Goal: Communication & Community: Share content

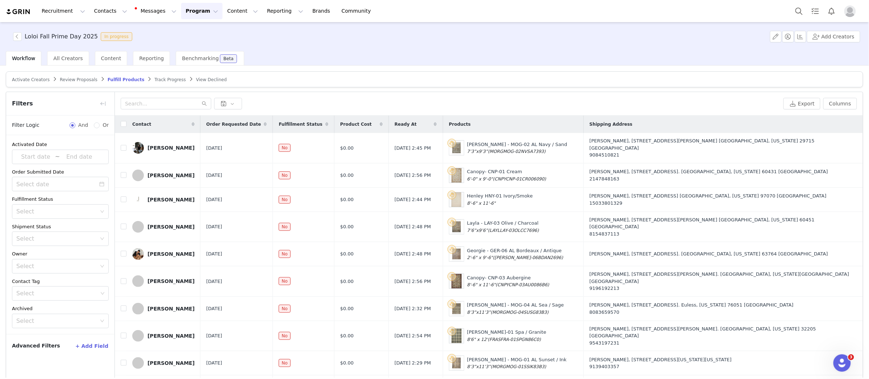
click at [199, 8] on button "Program Program" at bounding box center [201, 11] width 41 height 16
click at [200, 24] on div "Activations Campaigns Partnerships Payments Affiliates" at bounding box center [199, 59] width 58 height 74
click at [199, 28] on p "Activations" at bounding box center [190, 32] width 28 height 8
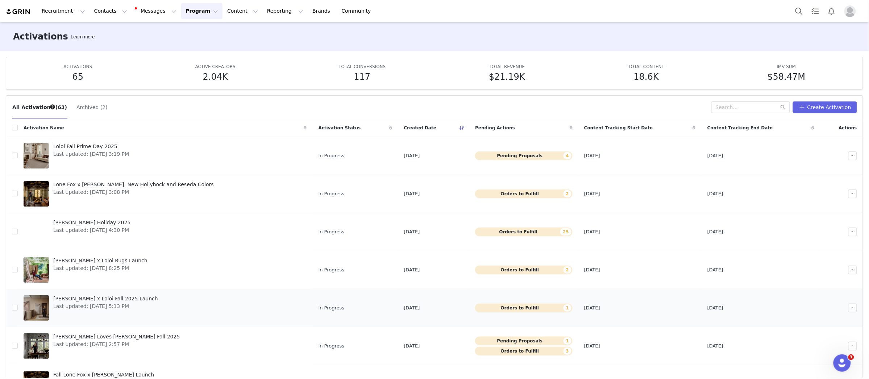
click at [30, 303] on div at bounding box center [36, 307] width 25 height 25
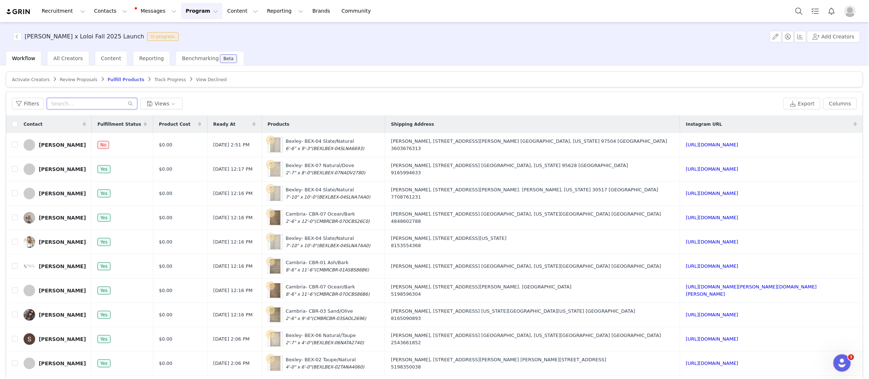
click at [73, 101] on input "text" at bounding box center [92, 104] width 91 height 12
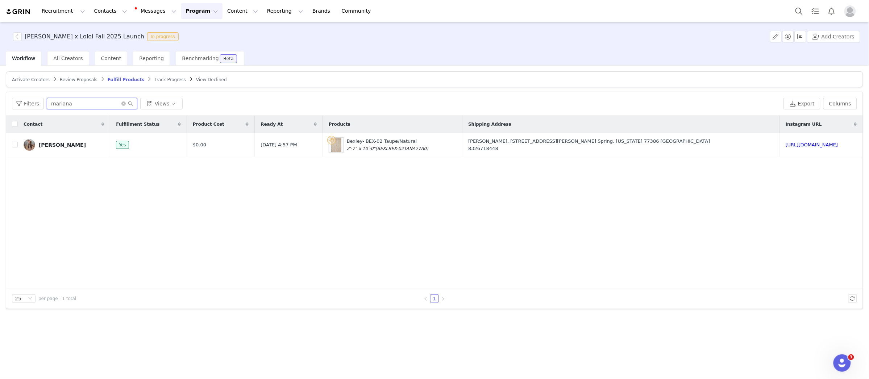
type input "mariana"
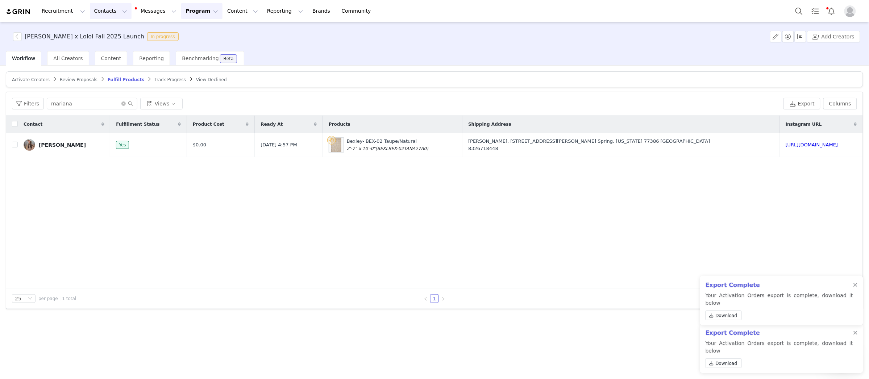
click at [97, 13] on button "Contacts Contacts" at bounding box center [111, 11] width 42 height 16
click at [104, 29] on p "Creators" at bounding box center [102, 32] width 22 height 8
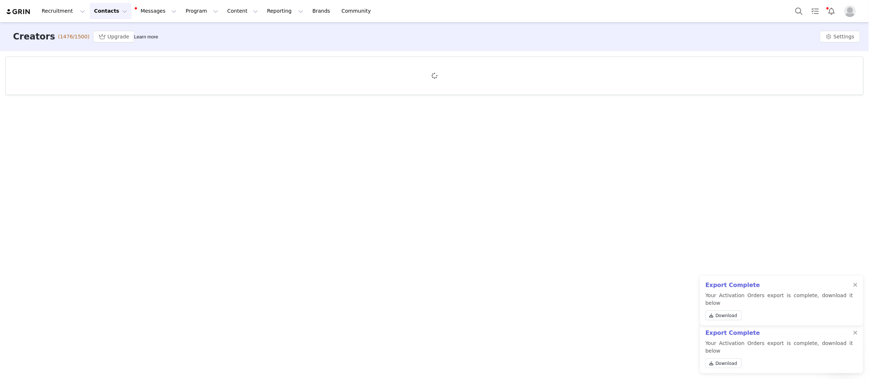
click at [859, 293] on div "Export Complete Your Activation Orders export is complete, download it below Do…" at bounding box center [781, 301] width 163 height 50
click at [853, 292] on div "Export Complete Your Activation Orders export is complete, download it below Do…" at bounding box center [781, 301] width 163 height 50
click at [857, 288] on div at bounding box center [856, 285] width 4 height 6
click at [855, 336] on div at bounding box center [856, 333] width 4 height 6
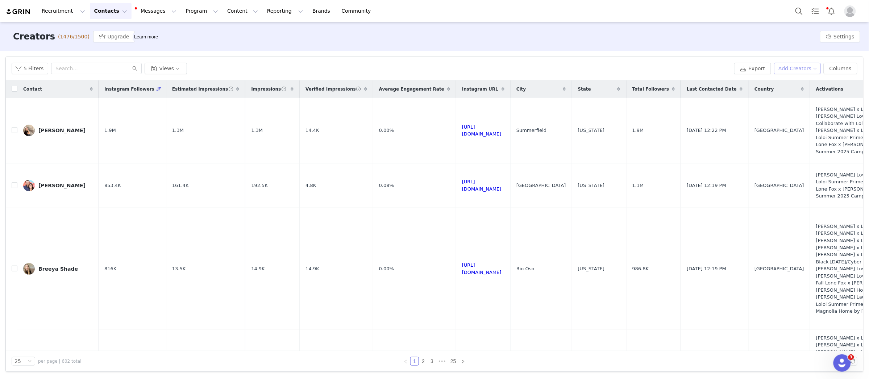
click at [804, 66] on button "Add Creators" at bounding box center [797, 69] width 47 height 12
click at [790, 93] on span "Import Creators" at bounding box center [801, 95] width 40 height 8
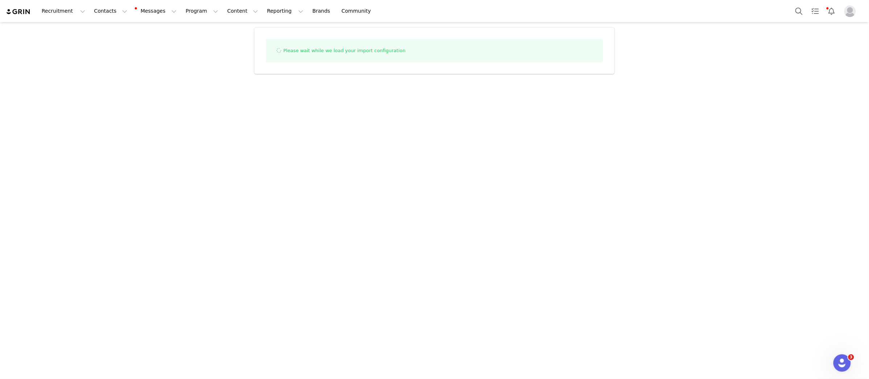
select select "influencer"
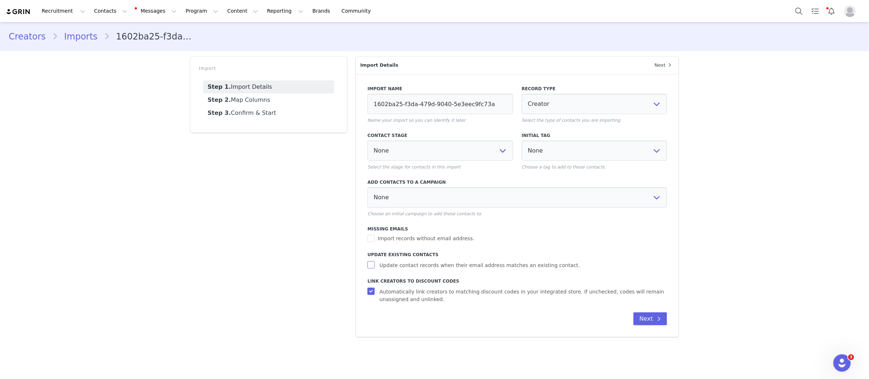
click at [371, 266] on input "Update contact records when their email address matches an existing contact." at bounding box center [372, 264] width 9 height 7
checkbox input "true"
select select
click at [370, 293] on input "Automatically link creators to matching discount codes in your integrated store…" at bounding box center [372, 291] width 9 height 7
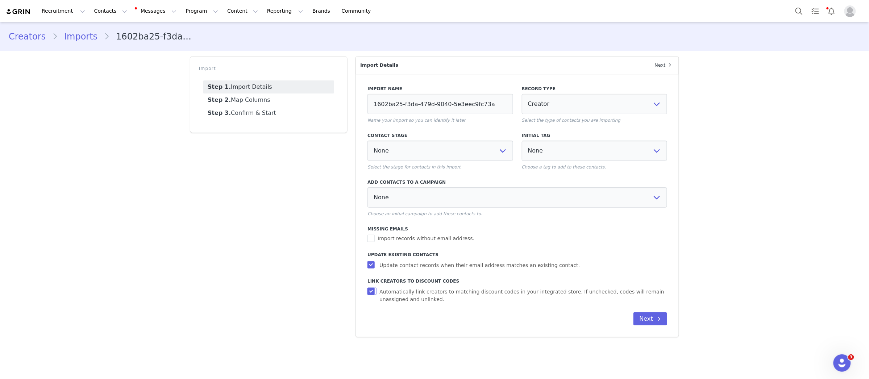
checkbox input "false"
select select
click at [652, 319] on button "Next" at bounding box center [651, 318] width 34 height 13
select select
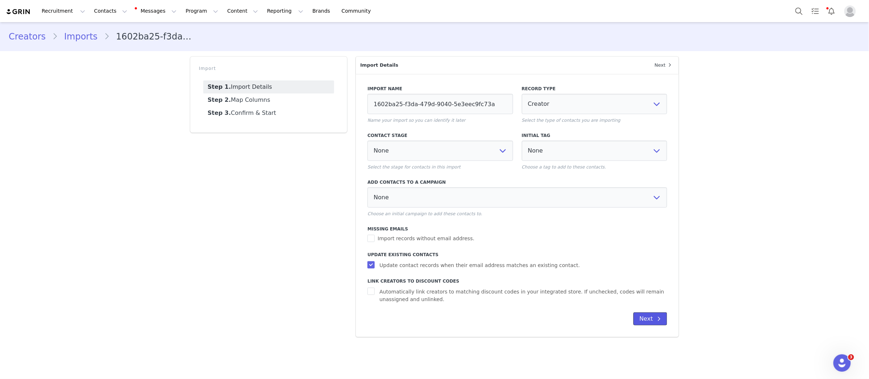
select select
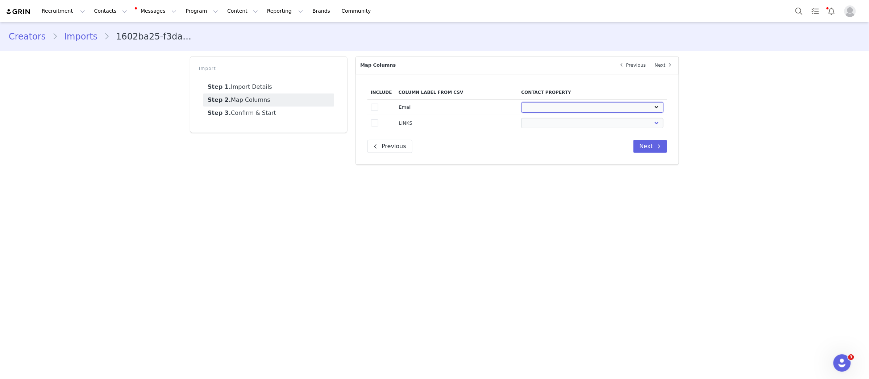
click at [567, 104] on select "First Name Last Name Email PayPal Email Gender Language Phone Country Code Phon…" at bounding box center [593, 107] width 142 height 11
click at [567, 107] on select "First Name Last Name Email PayPal Email Gender Language Phone Country Code Phon…" at bounding box center [593, 107] width 142 height 11
select select "email"
click at [522, 102] on select "First Name Last Name Email PayPal Email Gender Language Phone Country Code Phon…" at bounding box center [593, 107] width 142 height 11
click at [571, 125] on select "First Name Last Name Email PayPal Email Gender Language Phone Country Code Phon…" at bounding box center [593, 123] width 142 height 11
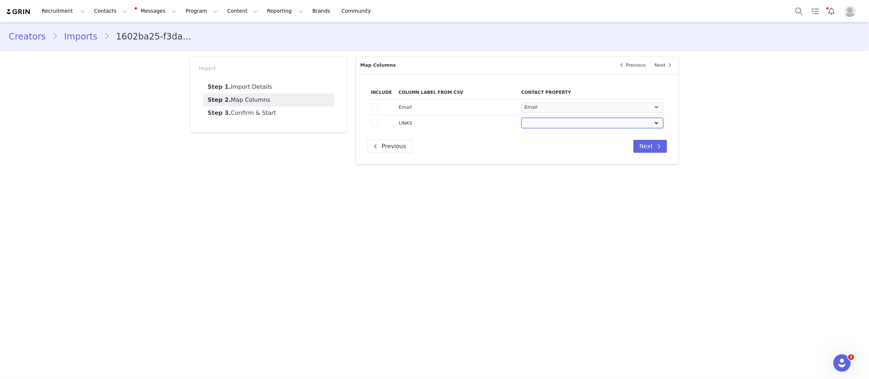
select select "field_13557"
click at [522, 118] on select "First Name Last Name Email PayPal Email Gender Language Phone Country Code Phon…" at bounding box center [593, 123] width 142 height 11
click at [373, 107] on span at bounding box center [374, 107] width 7 height 7
click at [378, 104] on input "true" at bounding box center [378, 104] width 0 height 0
click at [373, 125] on span at bounding box center [374, 122] width 7 height 7
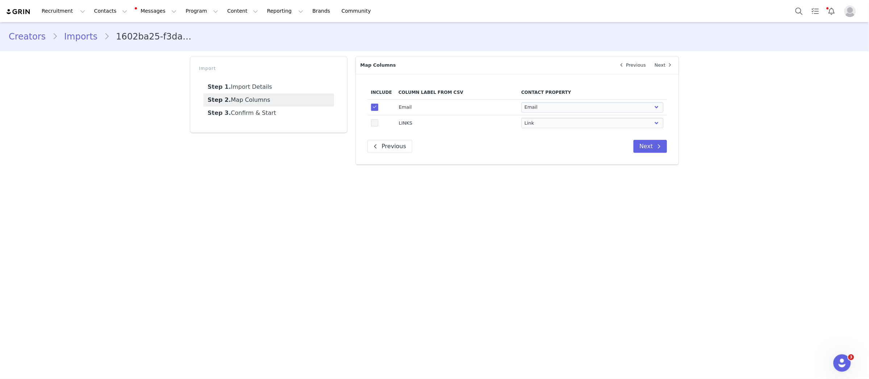
click at [378, 119] on input "true" at bounding box center [378, 119] width 0 height 0
click at [643, 142] on button "Next" at bounding box center [651, 146] width 34 height 13
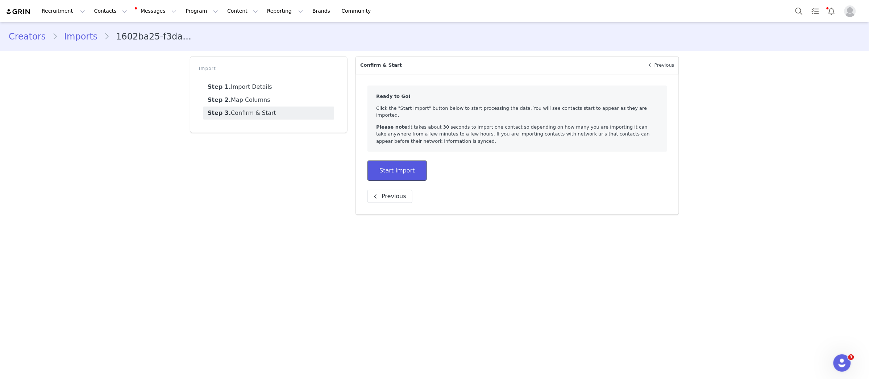
click at [421, 163] on button "Start Import" at bounding box center [397, 171] width 59 height 20
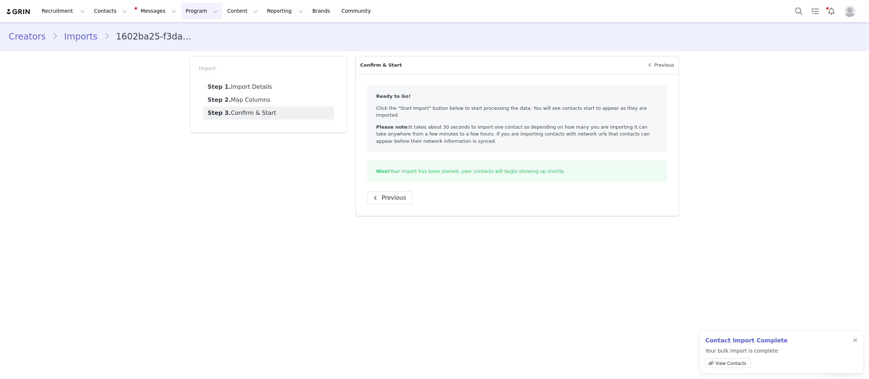
click at [193, 14] on button "Program Program" at bounding box center [201, 11] width 41 height 16
click at [195, 30] on p "Activations" at bounding box center [190, 32] width 28 height 8
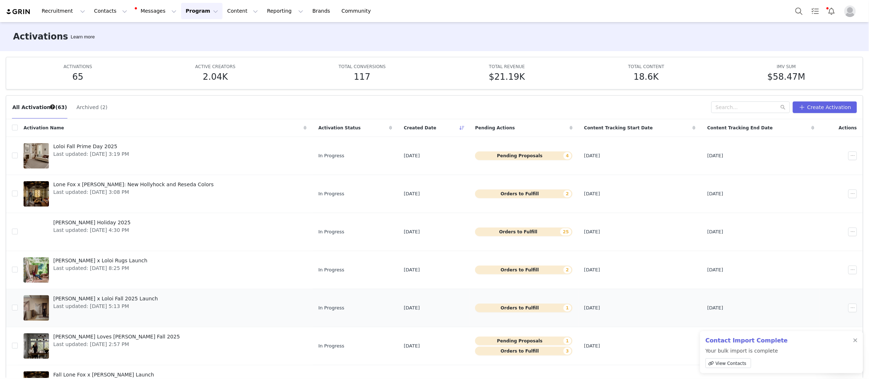
click at [41, 303] on div at bounding box center [36, 307] width 25 height 25
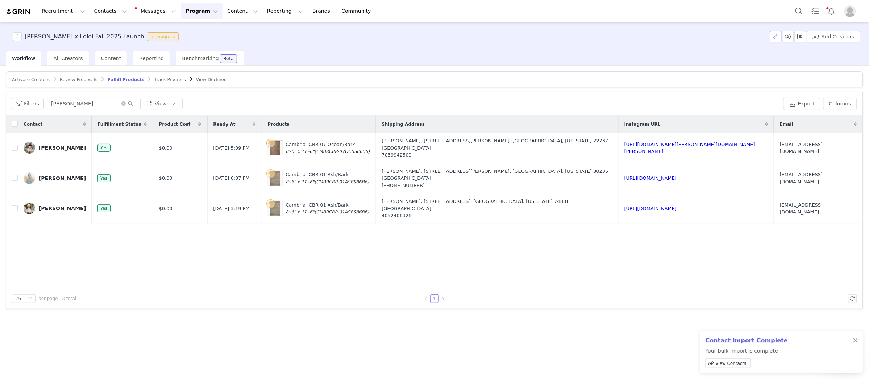
click at [776, 36] on button "button" at bounding box center [776, 37] width 12 height 12
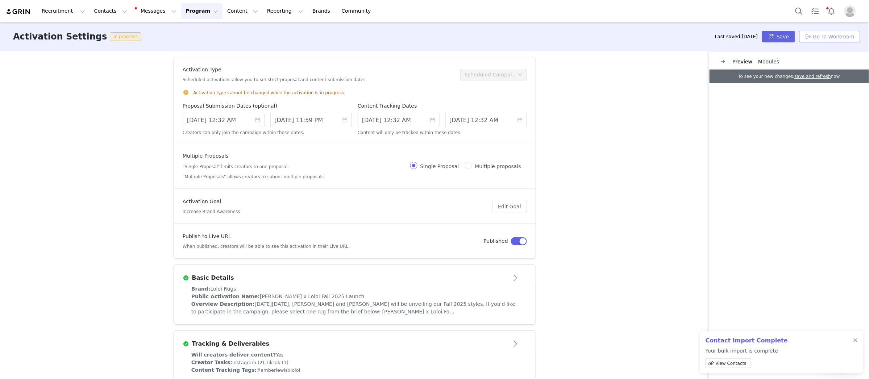
click at [841, 35] on button "Go To Workroom" at bounding box center [830, 37] width 61 height 12
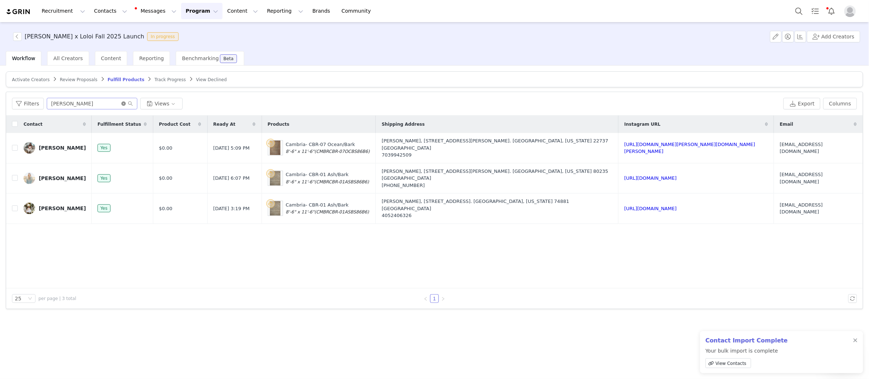
click at [123, 103] on icon "icon: close-circle" at bounding box center [123, 103] width 4 height 4
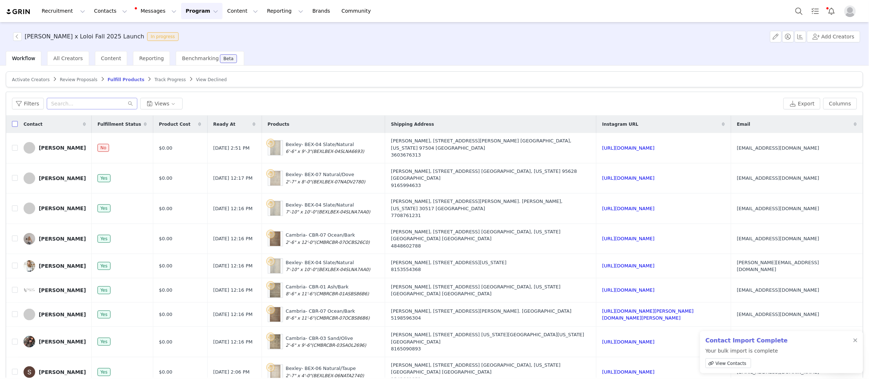
click at [14, 124] on input "checkbox" at bounding box center [15, 124] width 6 height 6
checkbox input "true"
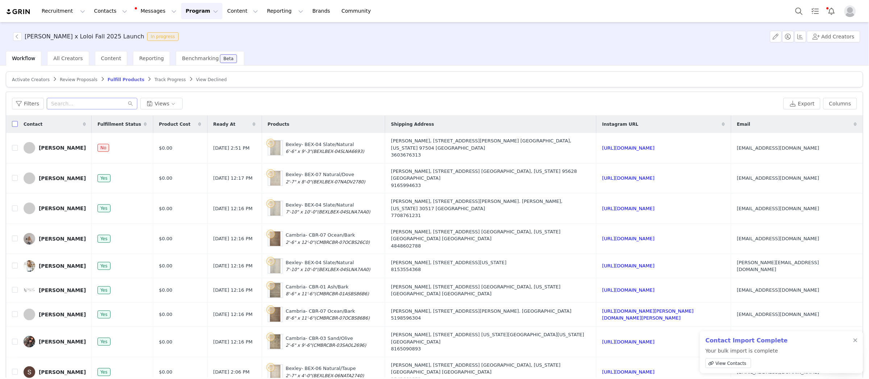
checkbox input "true"
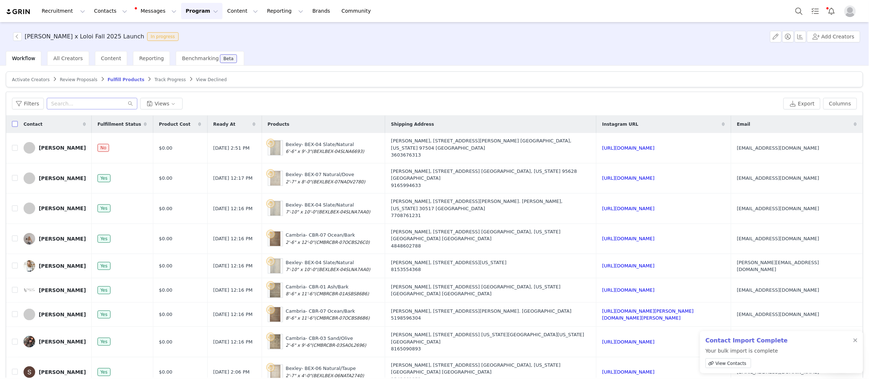
checkbox input "true"
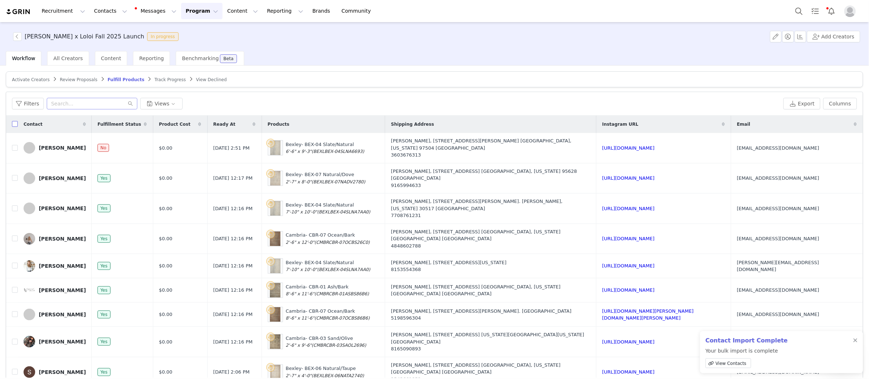
checkbox input "true"
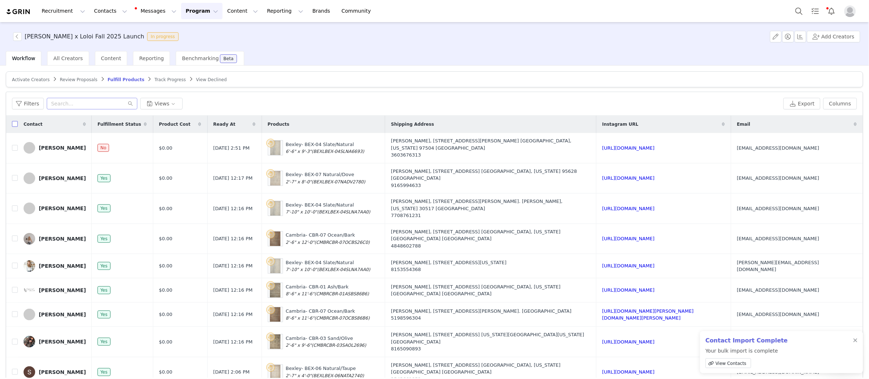
checkbox input "true"
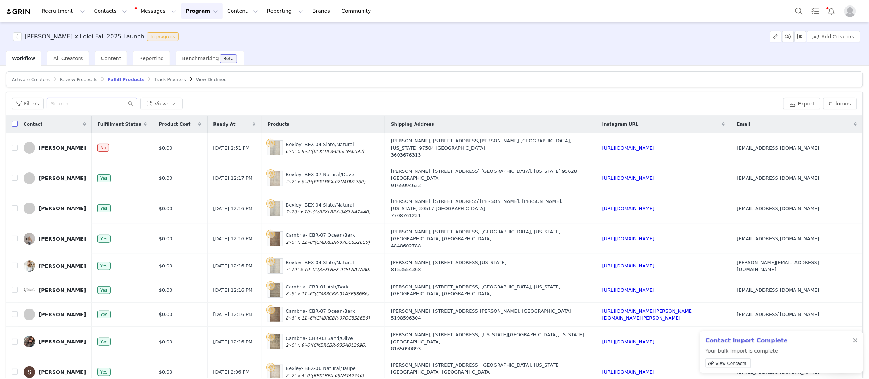
checkbox input "true"
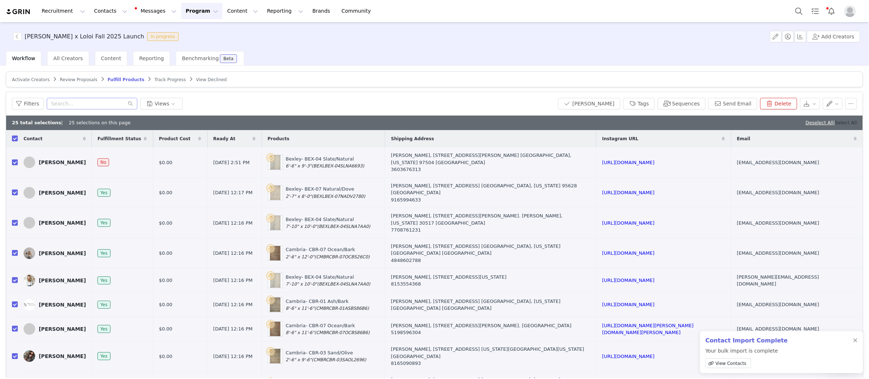
click at [842, 123] on link "Select All" at bounding box center [846, 122] width 22 height 5
click at [742, 104] on button "Send Email" at bounding box center [733, 104] width 49 height 12
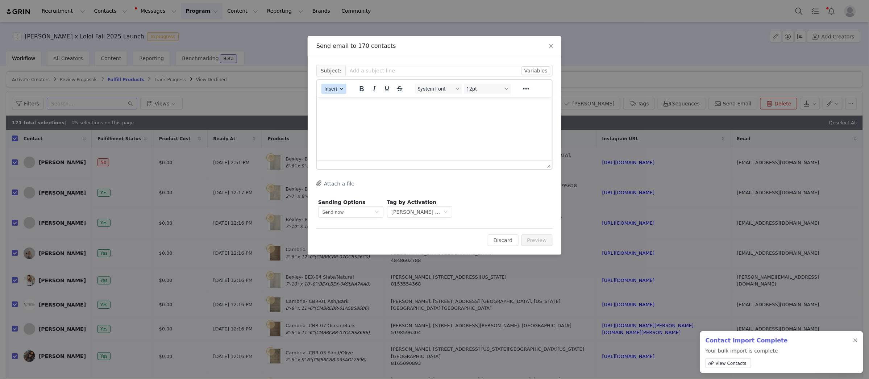
click at [339, 89] on div "button" at bounding box center [342, 89] width 6 height 4
click at [347, 102] on div "Insert Template" at bounding box center [360, 101] width 65 height 9
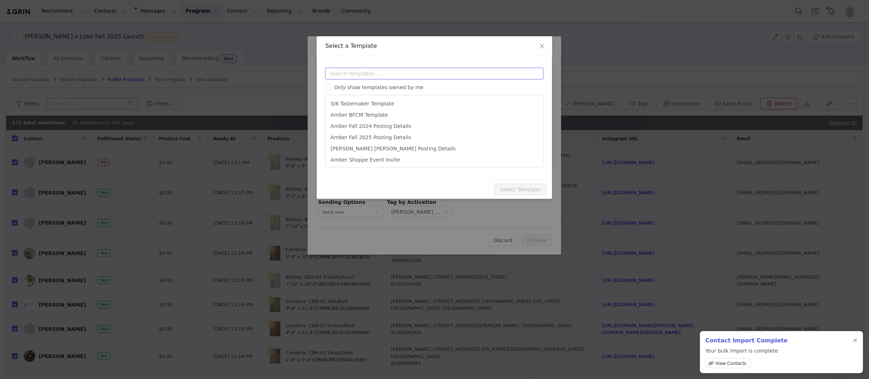
click at [383, 72] on input "text" at bounding box center [434, 74] width 218 height 12
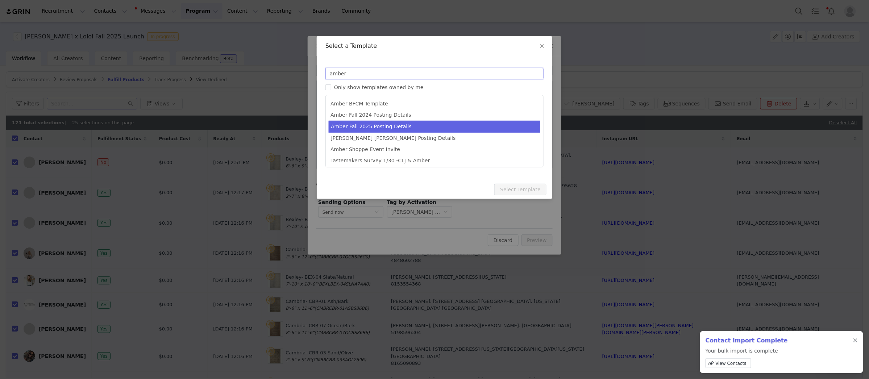
type input "amber"
click at [401, 124] on li "Amber Fall 2025 Posting Details" at bounding box center [435, 127] width 212 height 12
type input "Amber Lewis x Loloi Fall 2025 Posting Details"
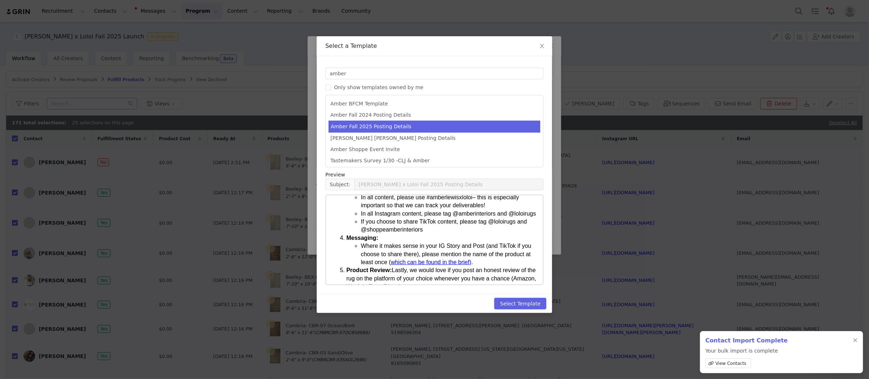
scroll to position [243, 0]
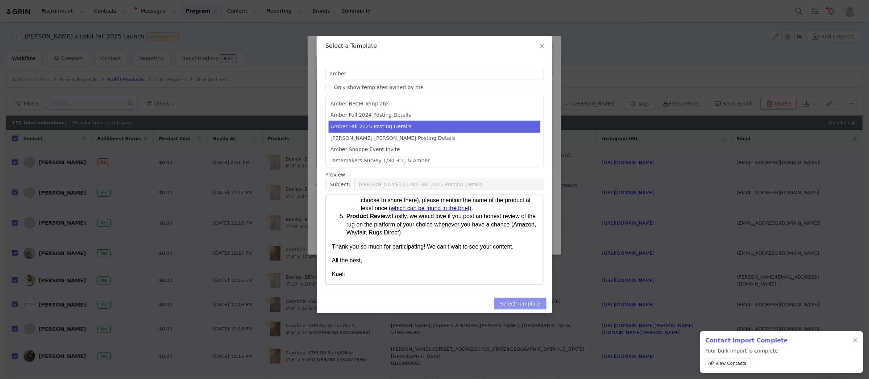
click at [515, 301] on button "Select Template" at bounding box center [520, 304] width 52 height 12
type input "Amber Lewis x Loloi Fall 2025 Posting Details"
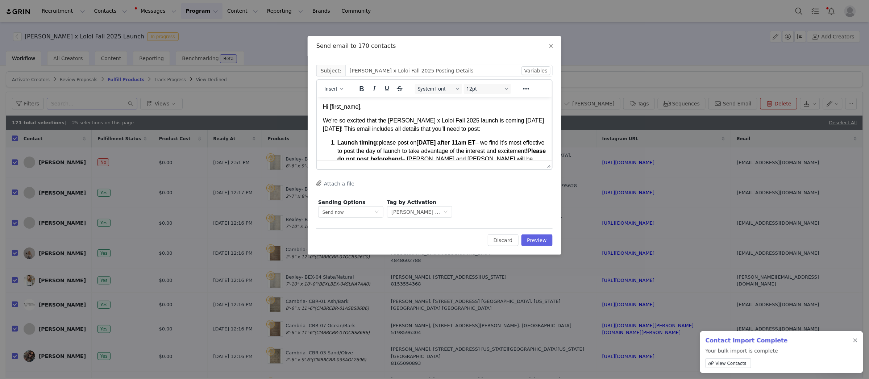
scroll to position [0, 0]
click at [535, 239] on button "Preview" at bounding box center [538, 241] width 32 height 12
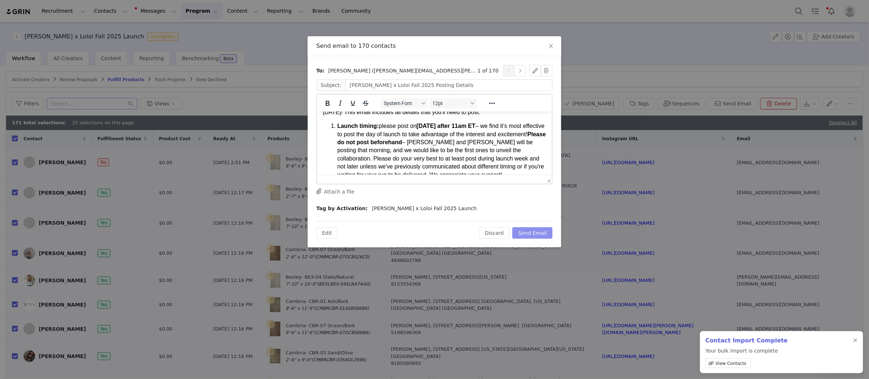
scroll to position [3, 0]
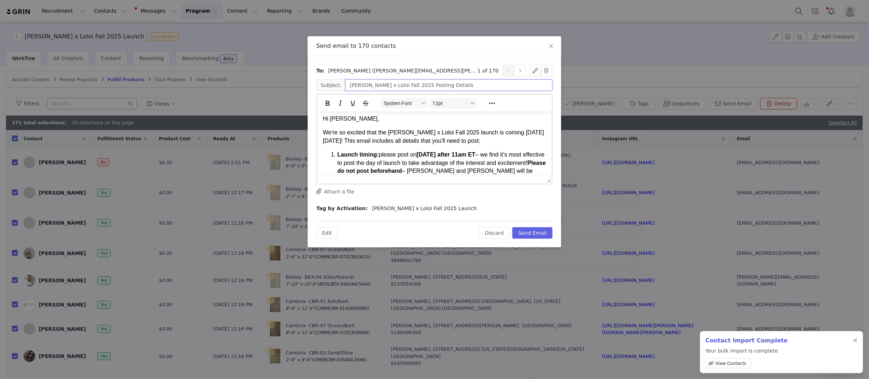
click at [444, 84] on input "Amber Lewis x Loloi Fall 2025 Posting Details" at bounding box center [448, 85] width 207 height 12
click at [512, 148] on body "Hi Alma, We're so excited that the Amber Lewis x Loloi Fall 2025 launch is comi…" at bounding box center [434, 267] width 223 height 305
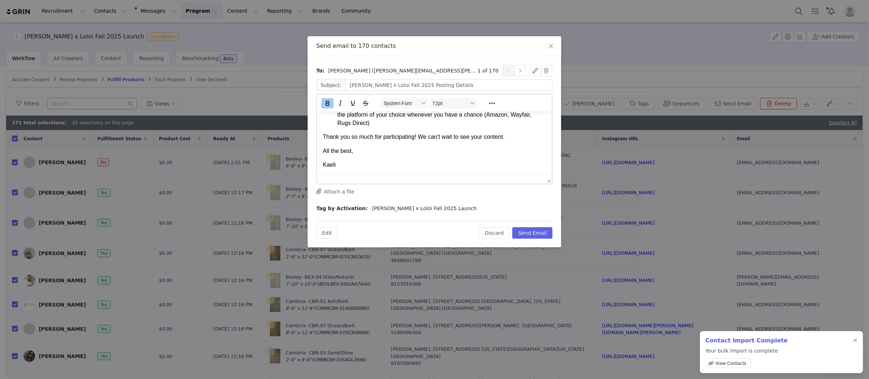
scroll to position [269, 0]
click at [541, 234] on button "Send Email" at bounding box center [533, 233] width 40 height 12
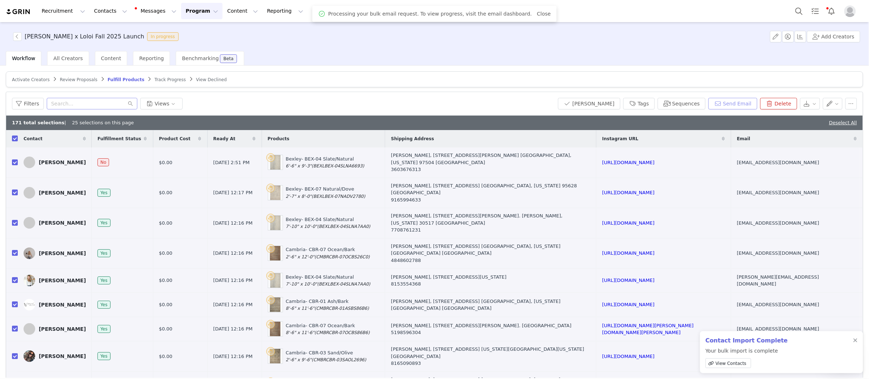
scroll to position [0, 0]
click at [440, 43] on div "Amber Lewis x Loloi Fall 2025 Launch In progress Add Creators" at bounding box center [434, 36] width 869 height 29
click at [190, 18] on button "Program Program" at bounding box center [201, 11] width 41 height 16
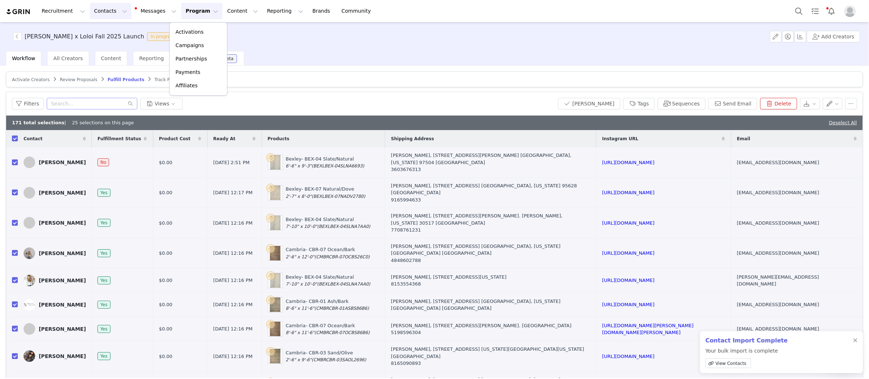
click at [112, 12] on button "Contacts Contacts" at bounding box center [111, 11] width 42 height 16
click at [111, 27] on link "Creators" at bounding box center [113, 31] width 57 height 13
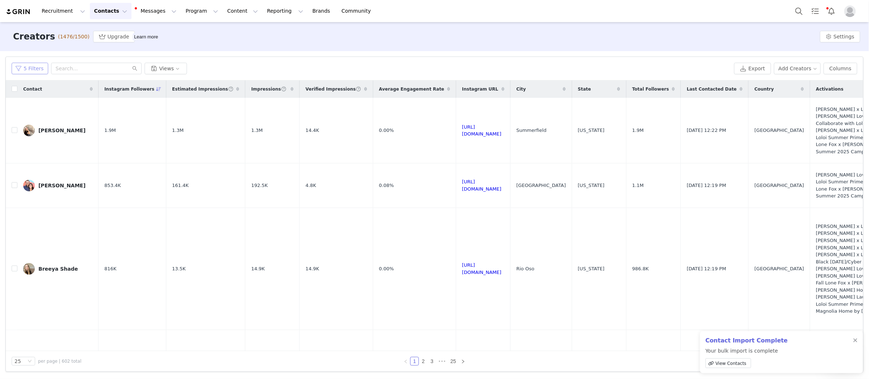
click at [32, 65] on button "5 Filters" at bounding box center [30, 69] width 37 height 12
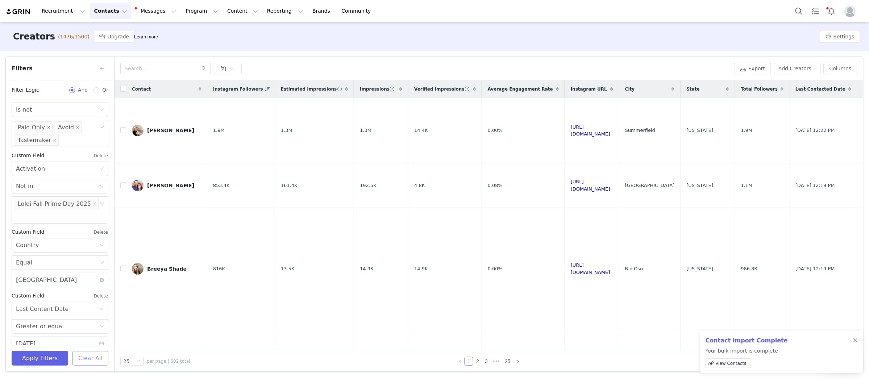
click at [86, 360] on button "Clear All" at bounding box center [90, 358] width 36 height 14
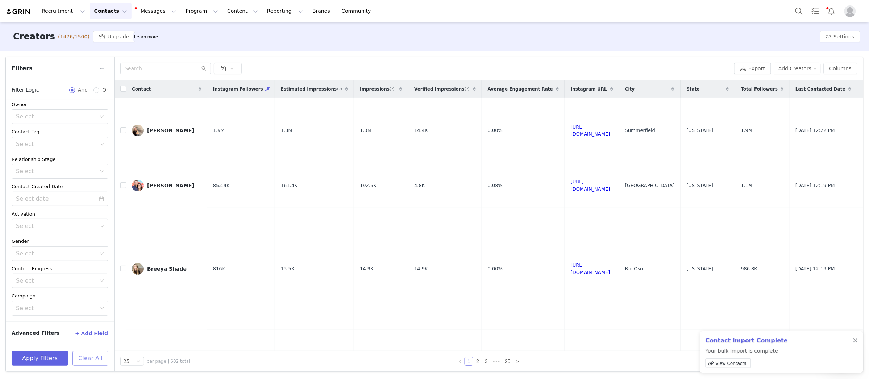
scroll to position [33, 0]
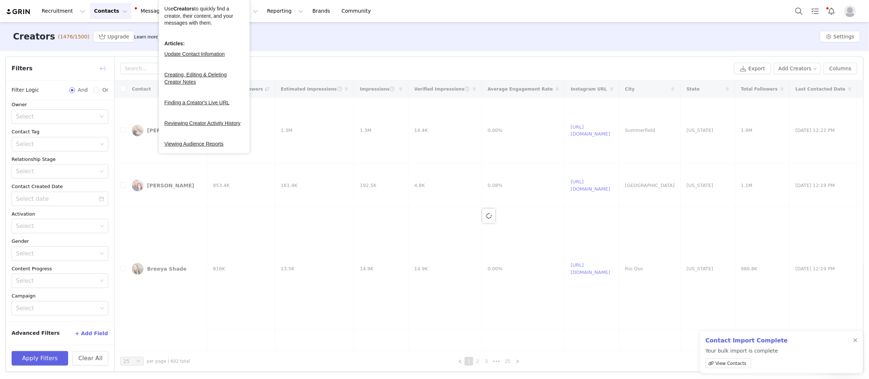
click at [104, 69] on button "button" at bounding box center [103, 69] width 12 height 12
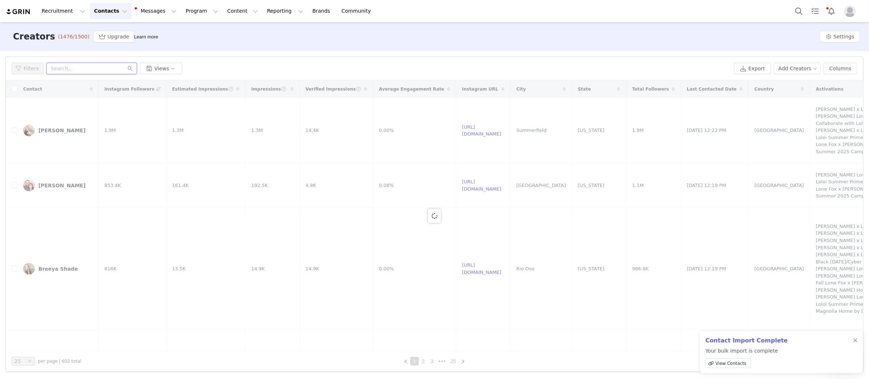
click at [114, 65] on input "text" at bounding box center [91, 69] width 91 height 12
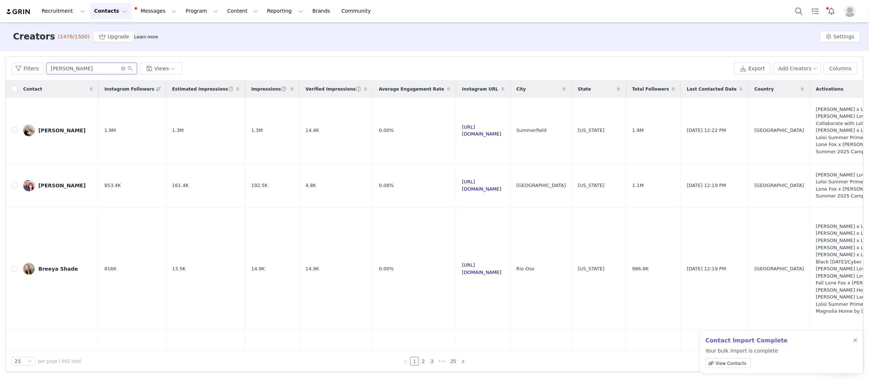
click at [105, 70] on input "kay bolanos" at bounding box center [91, 69] width 91 height 12
click at [102, 67] on input "kay bolanos" at bounding box center [91, 69] width 91 height 12
click at [855, 338] on div at bounding box center [856, 341] width 4 height 6
click at [74, 70] on input "kay bolanos" at bounding box center [91, 69] width 91 height 12
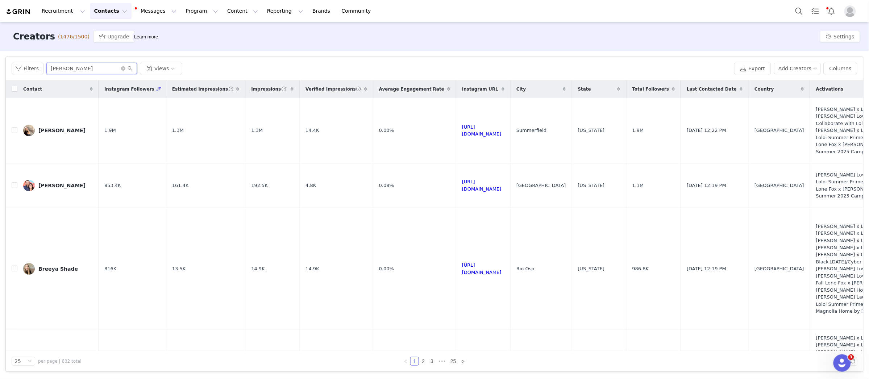
click at [74, 70] on input "kay bolanos" at bounding box center [91, 69] width 91 height 12
type input "kay bolanos"
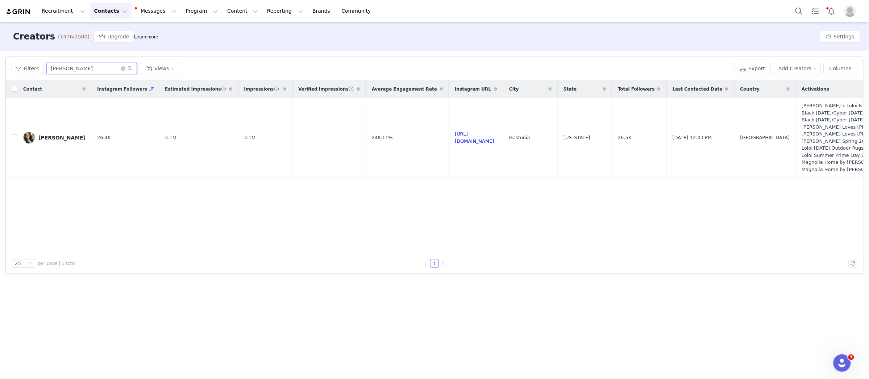
scroll to position [131, 0]
click at [47, 137] on div "Kay Bolanos" at bounding box center [61, 138] width 47 height 6
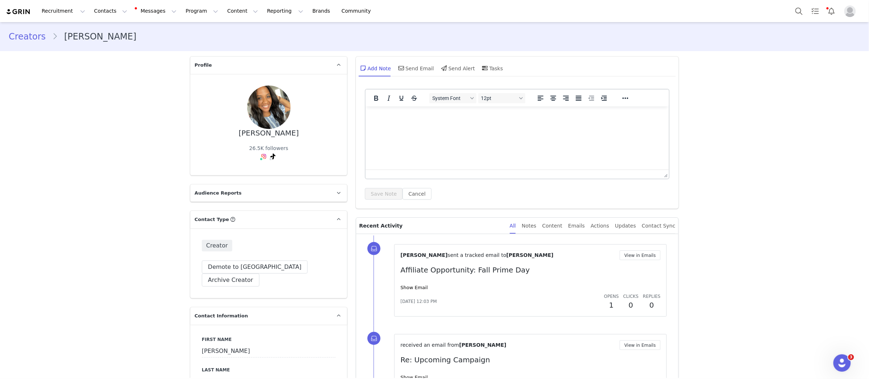
click at [451, 173] on div at bounding box center [517, 174] width 303 height 9
click at [416, 72] on div "Send Email" at bounding box center [415, 67] width 37 height 17
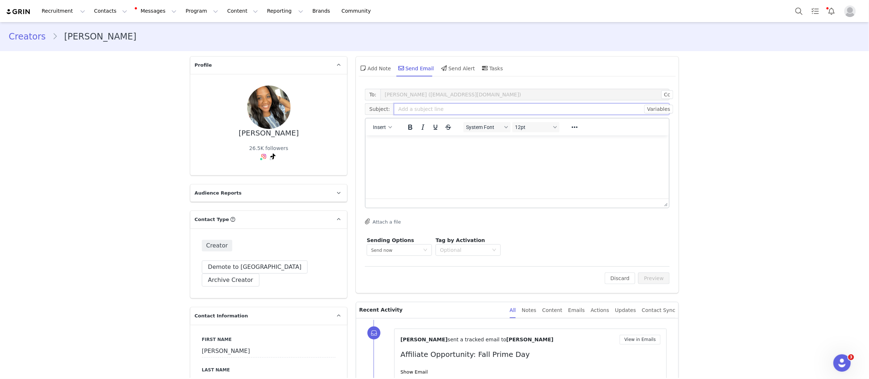
click at [424, 109] on input "text" at bounding box center [532, 109] width 276 height 12
paste input "Invitation: Chris Loves Julia x Loloi Dinner Party"
type input "Invitation: Chris Loves Julia x Loloi Dinner Party"
click at [440, 154] on html at bounding box center [517, 145] width 303 height 20
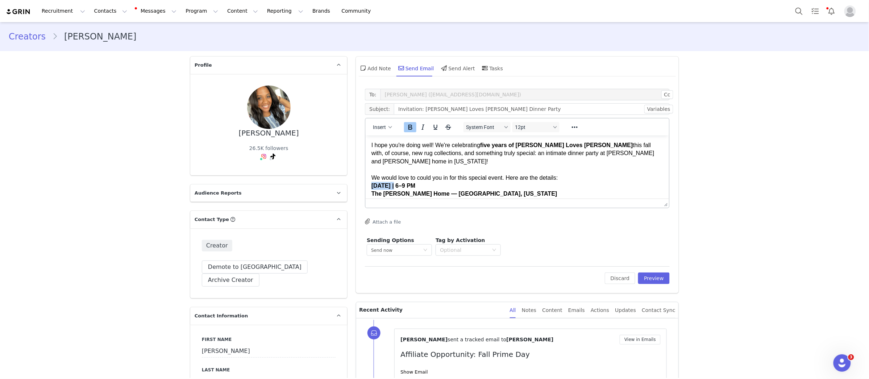
drag, startPoint x: 397, startPoint y: 185, endPoint x: 373, endPoint y: 184, distance: 23.9
click at [373, 184] on strong "Tuesday, September 16th | 6–9 PM" at bounding box center [394, 185] width 44 height 6
drag, startPoint x: 447, startPoint y: 184, endPoint x: 405, endPoint y: 185, distance: 42.4
click at [405, 185] on strong "Thursday, September 16th | 6–9 PM" at bounding box center [394, 185] width 44 height 6
click at [527, 169] on div "We would love to could you in for this special event. Here are the details: Thu…" at bounding box center [518, 181] width 292 height 33
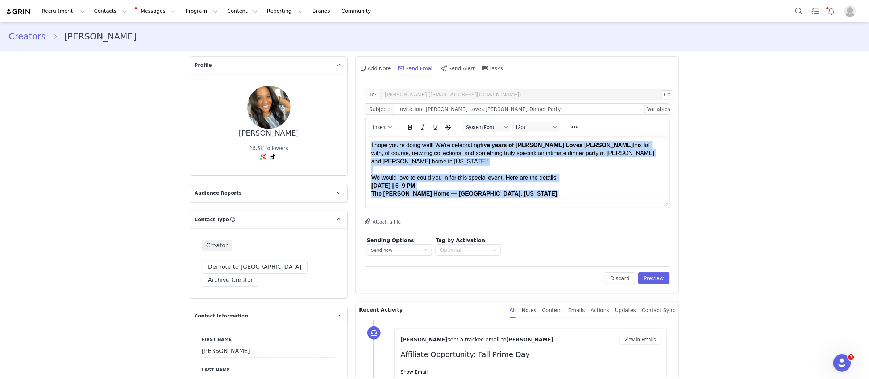
drag, startPoint x: 403, startPoint y: 192, endPoint x: 737, endPoint y: 267, distance: 342.9
click at [366, 135] on html "I hope you're doing well! We're celebrating five years of Chris Loves Julia x L…" at bounding box center [517, 197] width 303 height 125
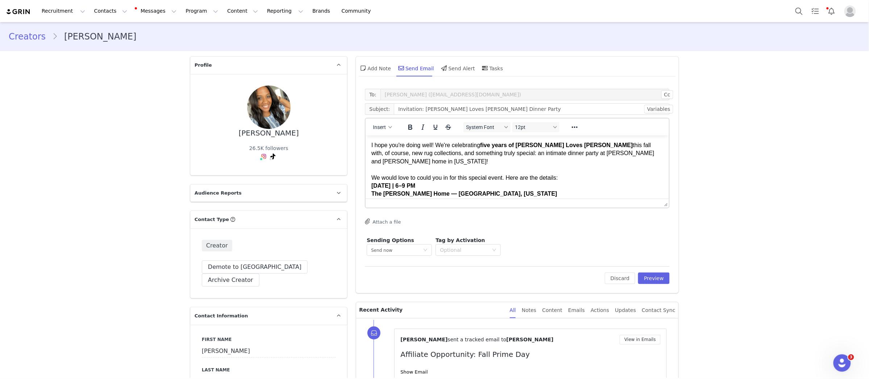
click at [427, 169] on div "We would love to could you in for this special event. Here are the details: Thu…" at bounding box center [518, 181] width 292 height 33
click at [370, 143] on html "I hope you're doing well! We're celebrating five years of Chris Loves Julia x L…" at bounding box center [517, 197] width 303 height 125
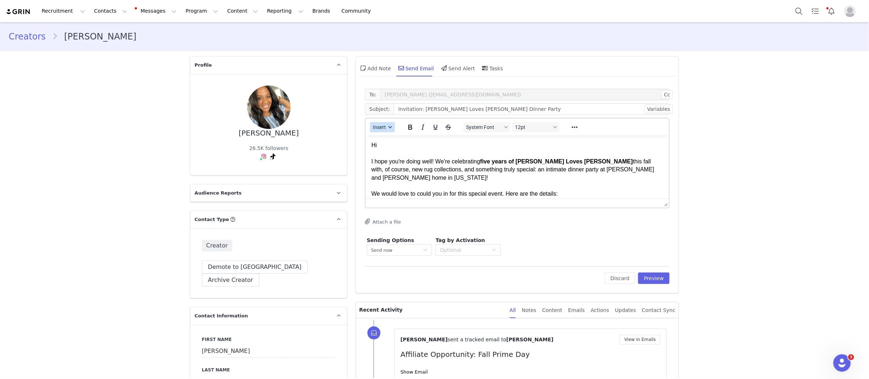
click at [385, 123] on button "Insert" at bounding box center [382, 127] width 25 height 10
click at [395, 152] on div "Insert Variable" at bounding box center [408, 151] width 65 height 9
select select
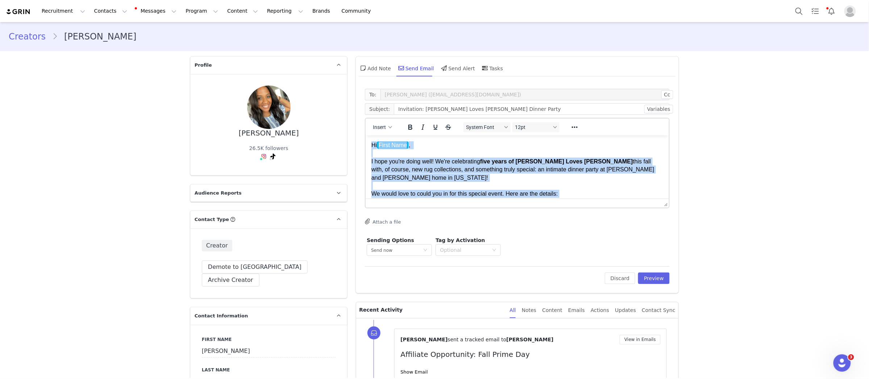
scroll to position [86, 0]
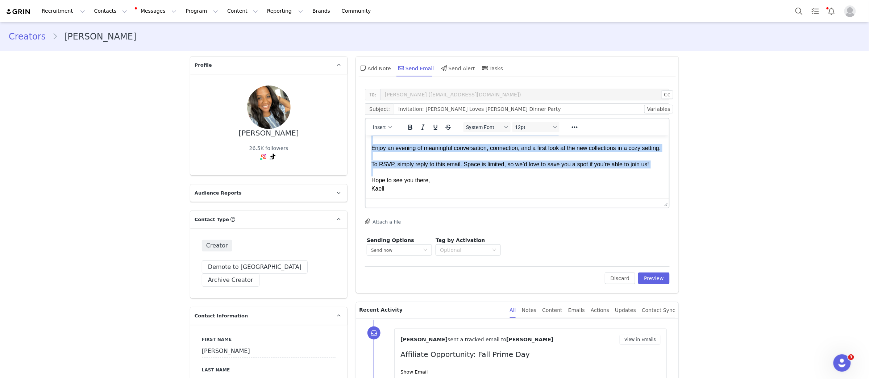
click at [485, 161] on div "To RSVP, simply reply to this email. Space is limited, so we’d love to save you…" at bounding box center [518, 164] width 292 height 8
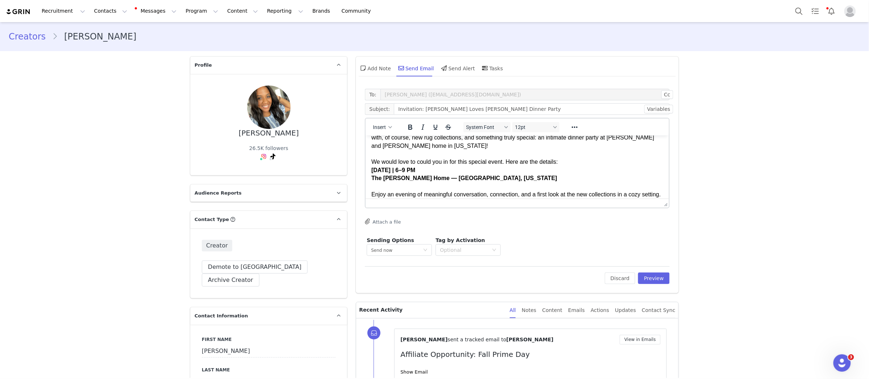
scroll to position [30, 0]
click at [485, 161] on div "We would love to could you in for this special event. Here are the details: Thu…" at bounding box center [518, 168] width 292 height 33
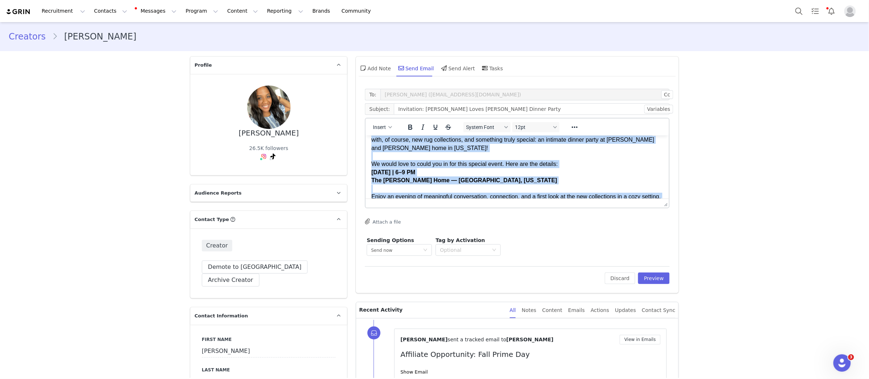
copy body "Hi First Name , I hope you're doing well! We're celebrating five years of Chris…"
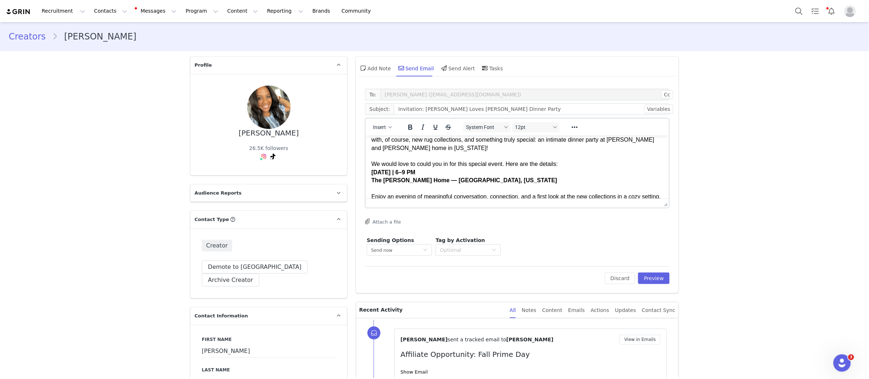
click at [477, 156] on div "We would love to could you in for this special event. Here are the details: Thu…" at bounding box center [518, 168] width 292 height 33
click at [508, 163] on div "We would love to could you in for this special event. Here are the details: Thu…" at bounding box center [518, 168] width 292 height 33
click at [590, 168] on div "We would love to could you in for this special event. Here are the details: Thu…" at bounding box center [518, 168] width 292 height 33
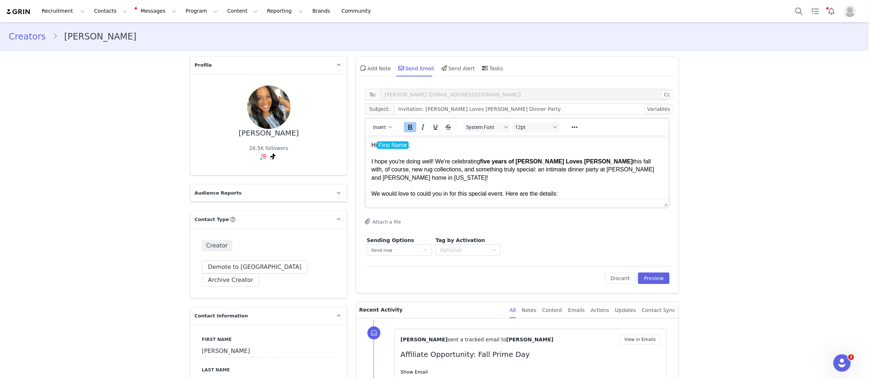
scroll to position [86, 0]
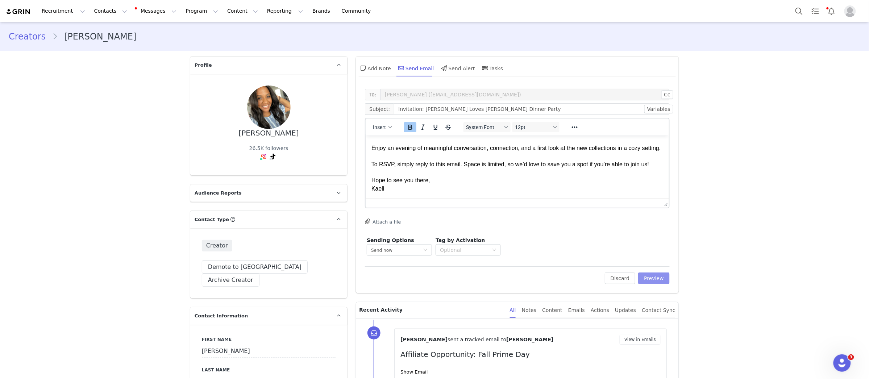
click at [665, 282] on button "Preview" at bounding box center [654, 279] width 32 height 12
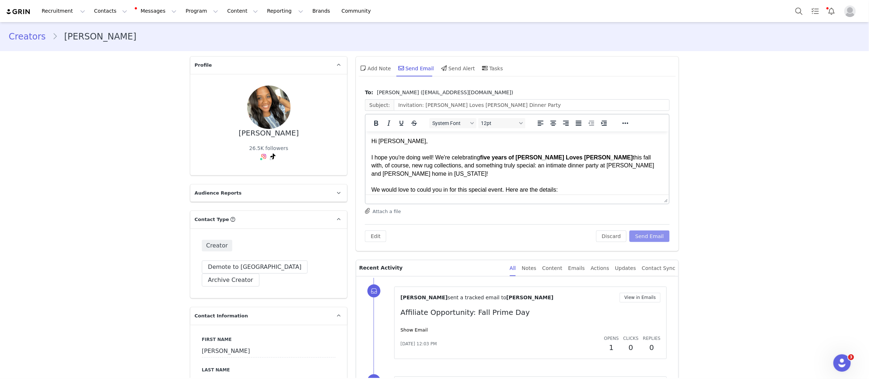
scroll to position [0, 0]
click at [494, 107] on input "Invitation: Chris Loves Julia x Loloi Dinner Party" at bounding box center [532, 105] width 276 height 12
click at [645, 237] on button "Send Email" at bounding box center [650, 237] width 40 height 12
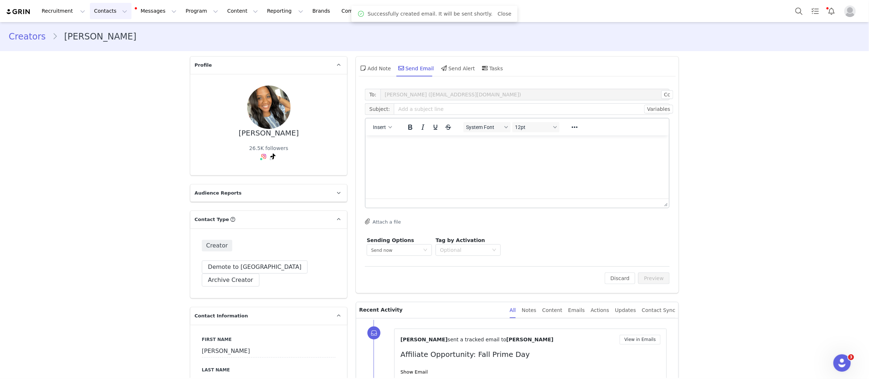
click at [108, 10] on button "Contacts Contacts" at bounding box center [111, 11] width 42 height 16
click at [114, 30] on div "Creators" at bounding box center [113, 32] width 49 height 8
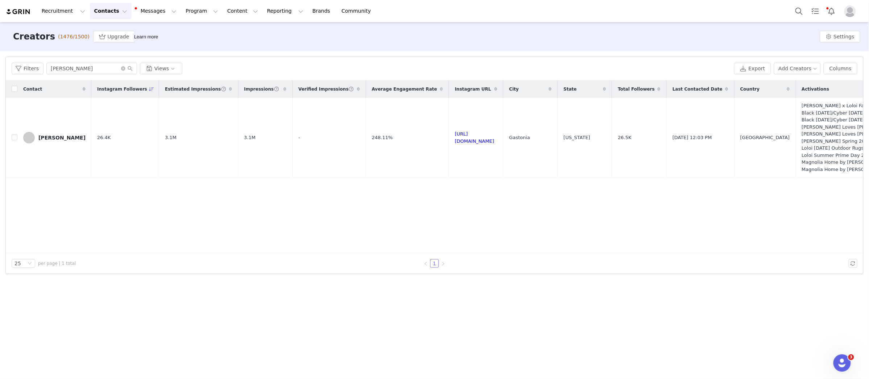
click at [79, 61] on div "Filters kay bolanos Views Export Add Creators Columns" at bounding box center [435, 69] width 858 height 24
click at [79, 62] on div "Filters kay bolanos Views Export Add Creators Columns" at bounding box center [435, 69] width 858 height 24
click at [79, 67] on input "kay bolanos" at bounding box center [91, 69] width 91 height 12
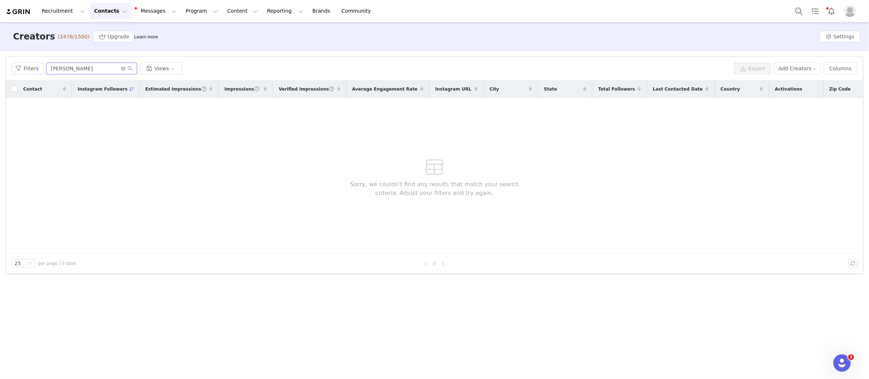
click at [102, 70] on input "ali silverio" at bounding box center [91, 69] width 91 height 12
type input "s"
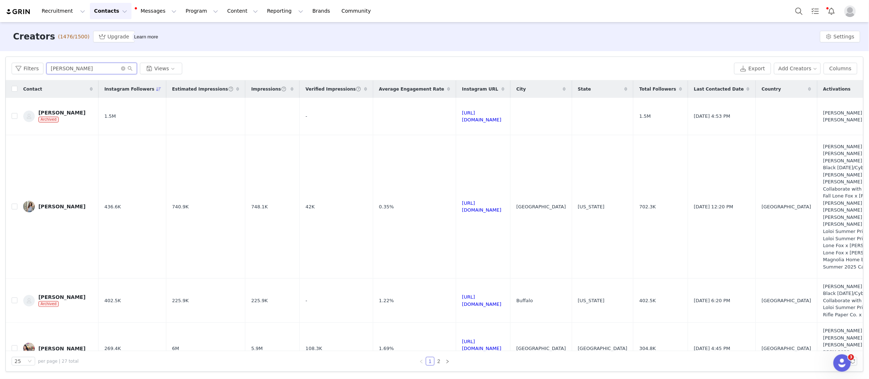
type input "aly silverio"
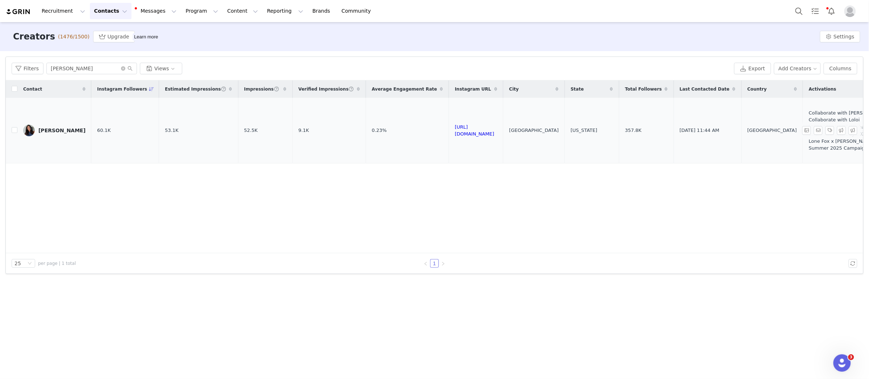
click at [54, 125] on link "Aly Silverio" at bounding box center [54, 131] width 62 height 12
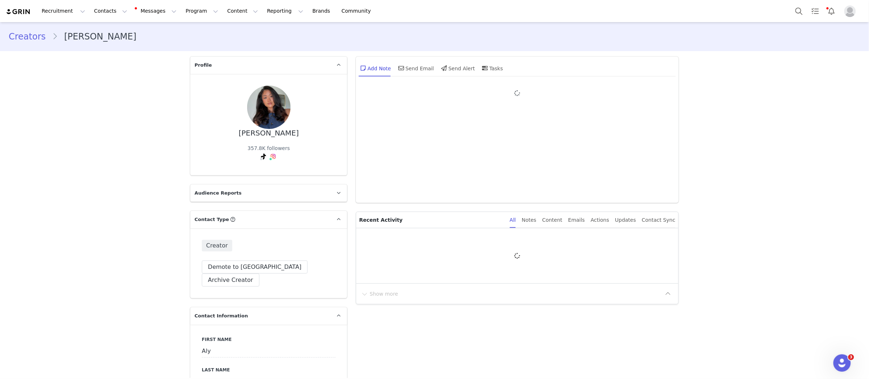
type input "+1 (United States)"
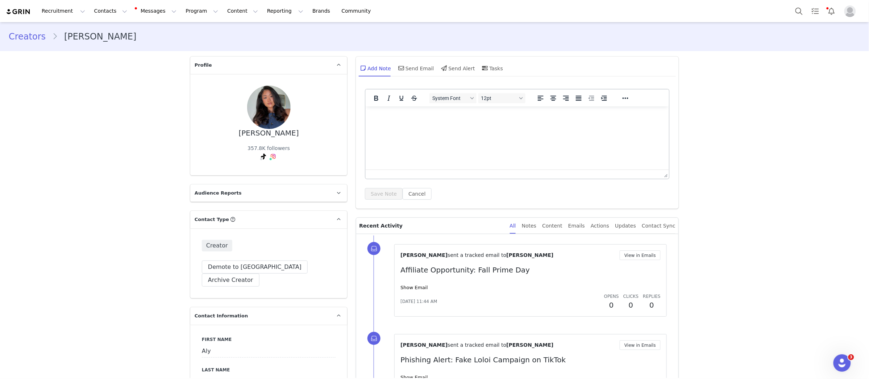
click at [467, 126] on html at bounding box center [517, 116] width 303 height 20
click at [408, 67] on div "Send Email" at bounding box center [415, 67] width 37 height 17
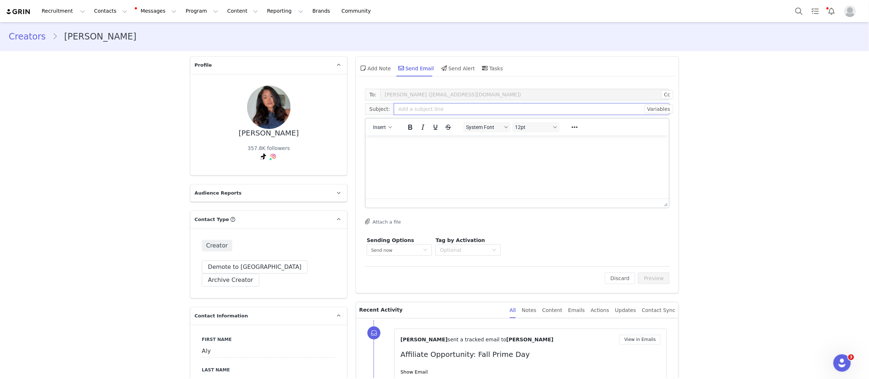
click at [457, 107] on input "text" at bounding box center [532, 109] width 276 height 12
paste input "Invitation: Chris Loves Julia x Loloi Dinner Party"
type input "Invitation: Chris Loves Julia x Loloi Dinner Party"
click at [512, 155] on html at bounding box center [517, 145] width 303 height 20
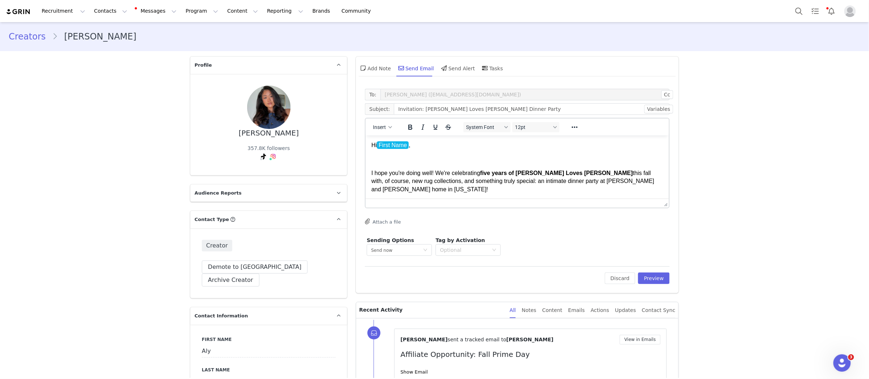
scroll to position [155, 0]
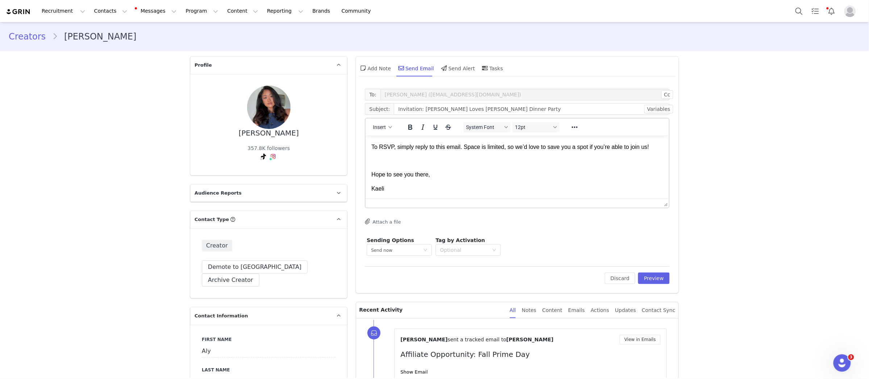
click at [424, 163] on body "Hi First Name ﻿ , I hope you're doing well! We're celebrating five years of Chr…" at bounding box center [518, 89] width 292 height 205
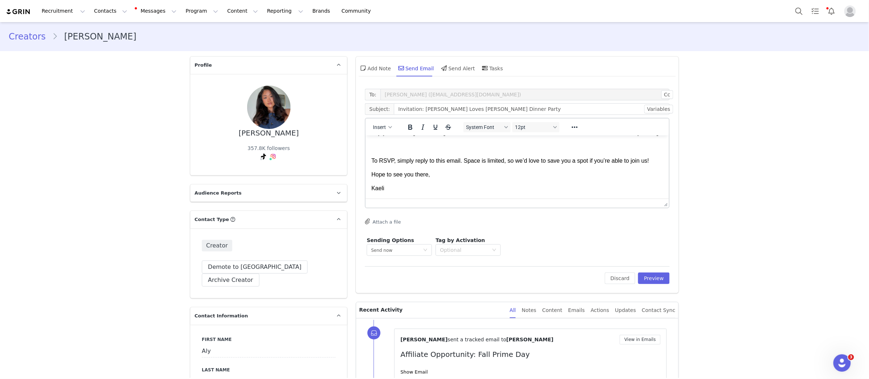
click at [436, 150] on p "Rich Text Area. Press ALT-0 for help." at bounding box center [518, 146] width 292 height 8
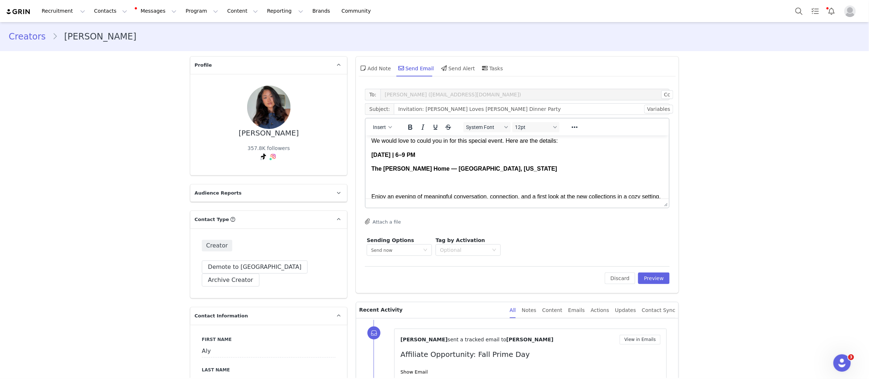
scroll to position [76, 0]
click at [419, 179] on p "Rich Text Area. Press ALT-0 for help." at bounding box center [518, 182] width 292 height 8
click at [402, 160] on body "Hi First Name , I hope you're doing well! We're celebrating five years of Chris…" at bounding box center [518, 146] width 292 height 163
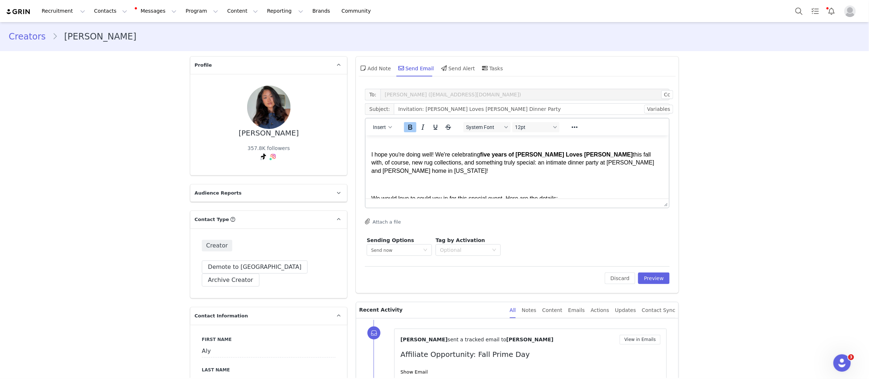
scroll to position [11, 0]
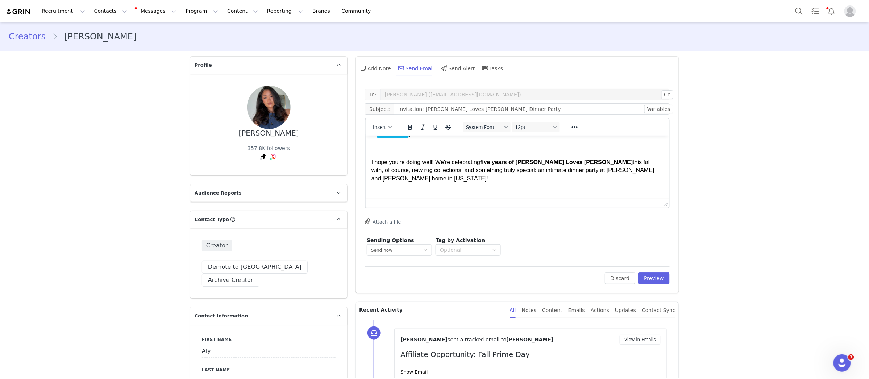
click at [381, 146] on p "Rich Text Area. Press ALT-0 for help." at bounding box center [518, 148] width 292 height 8
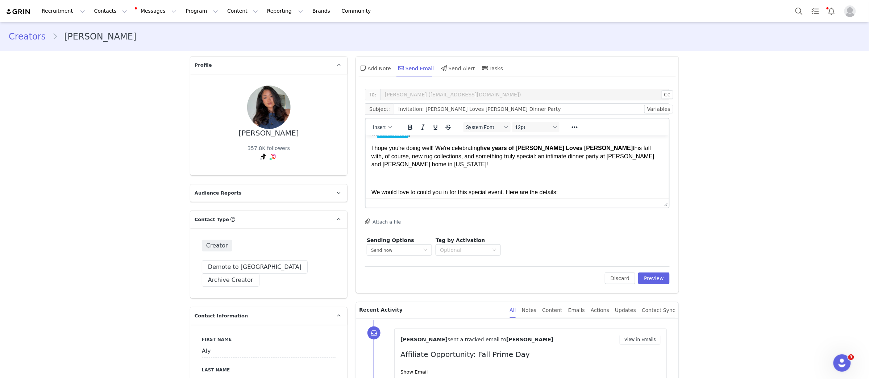
click at [404, 187] on body "Hi First Name , I hope you're doing well! We're celebrating five years of Chris…" at bounding box center [518, 205] width 292 height 150
click at [394, 182] on body "Hi First Name , I hope you're doing well! We're celebrating five years of Chris…" at bounding box center [518, 205] width 292 height 150
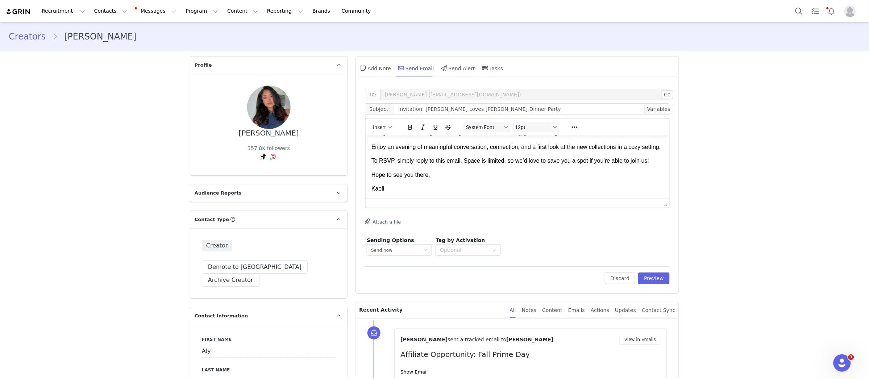
scroll to position [0, 0]
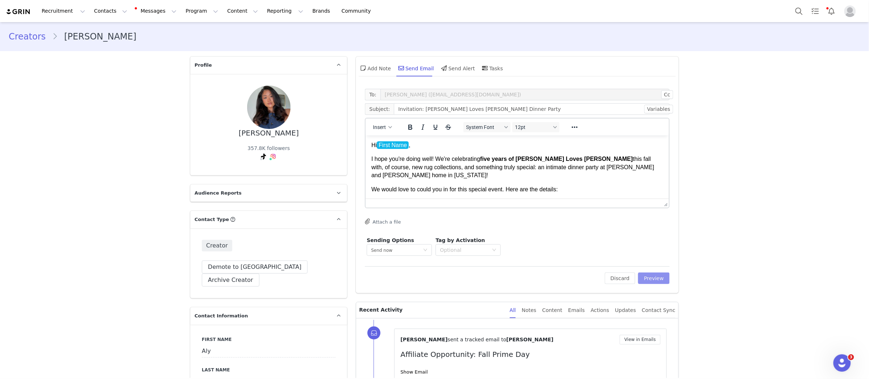
click at [654, 281] on button "Preview" at bounding box center [654, 279] width 32 height 12
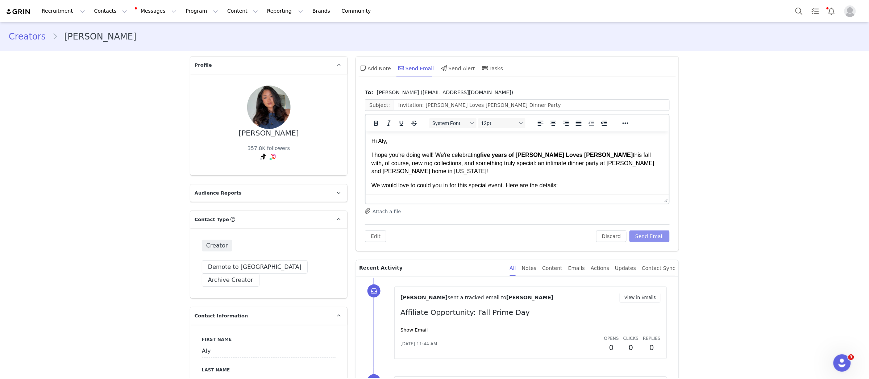
click at [648, 237] on button "Send Email" at bounding box center [650, 237] width 40 height 12
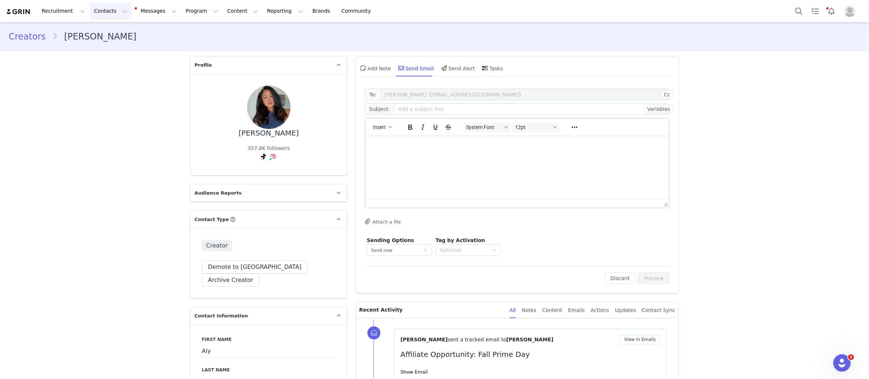
click at [99, 14] on button "Contacts Contacts" at bounding box center [111, 11] width 42 height 16
click at [108, 32] on p "Creators" at bounding box center [102, 32] width 22 height 8
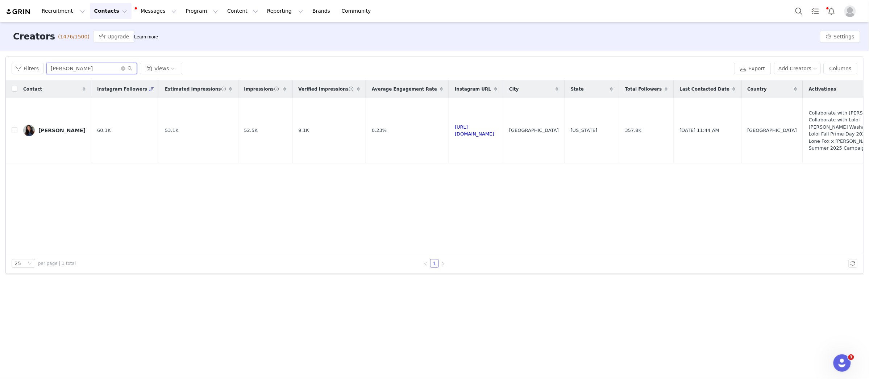
click at [81, 67] on input "aly silverio" at bounding box center [91, 69] width 91 height 12
type input "heather barb"
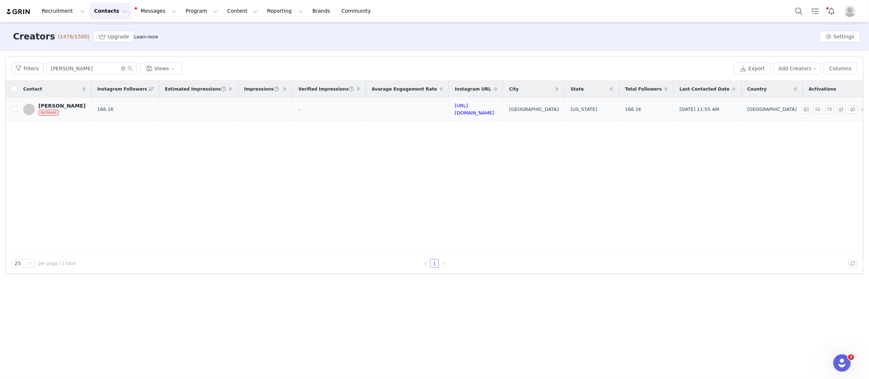
click at [65, 105] on div "Heather Barb" at bounding box center [61, 106] width 47 height 6
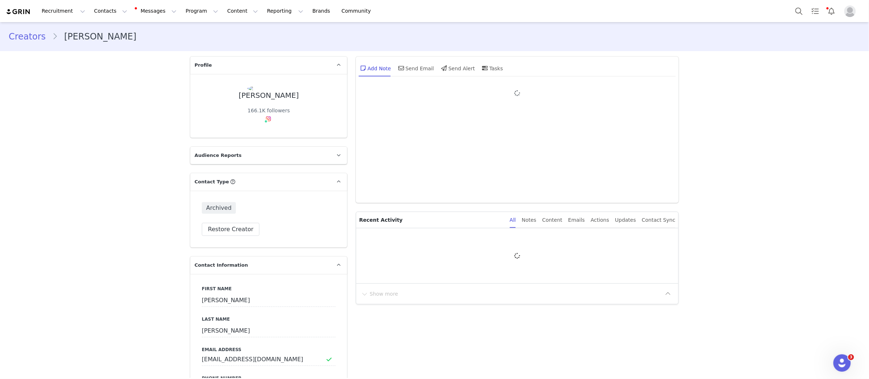
type input "+1 (United States)"
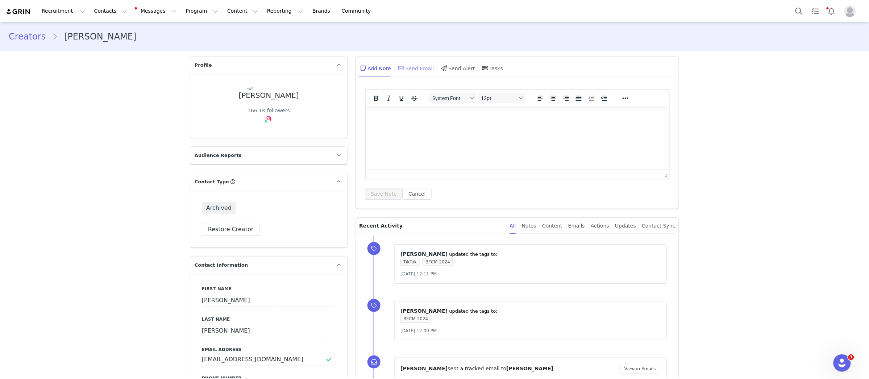
click at [422, 70] on div "Send Email" at bounding box center [415, 67] width 37 height 17
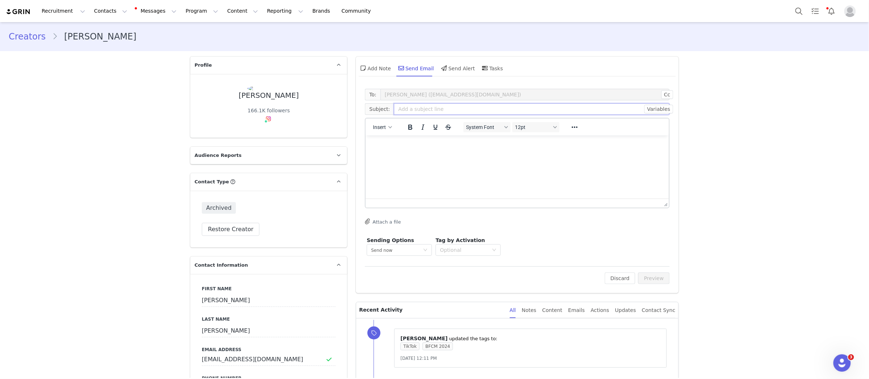
click at [443, 111] on input "text" at bounding box center [532, 109] width 276 height 12
paste input "Invitation: Chris Loves Julia x Loloi Dinner Party"
type input "Invitation: Chris Loves Julia x Loloi Dinner Party"
click at [457, 155] on html at bounding box center [517, 145] width 303 height 20
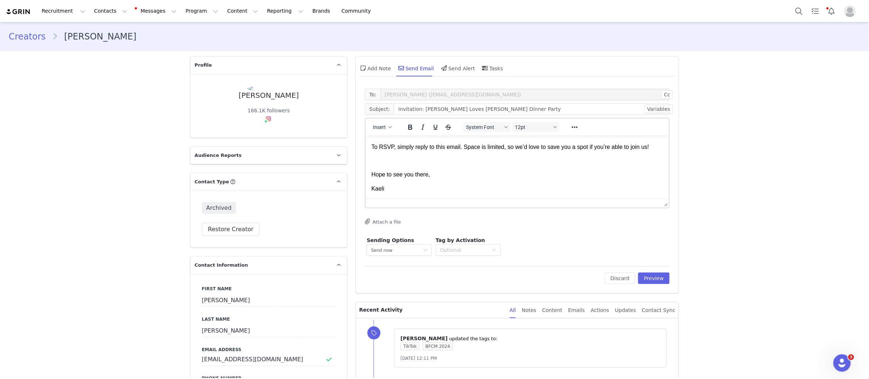
click at [442, 164] on p "Rich Text Area. Press ALT-0 for help." at bounding box center [518, 161] width 292 height 8
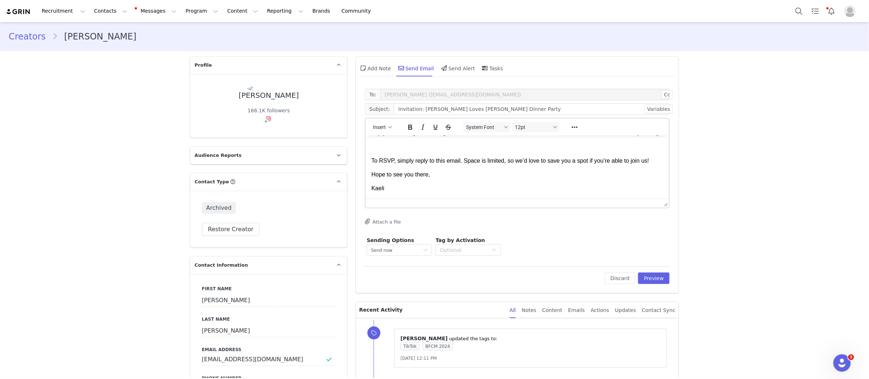
click at [429, 150] on p "Rich Text Area. Press ALT-0 for help." at bounding box center [518, 146] width 292 height 8
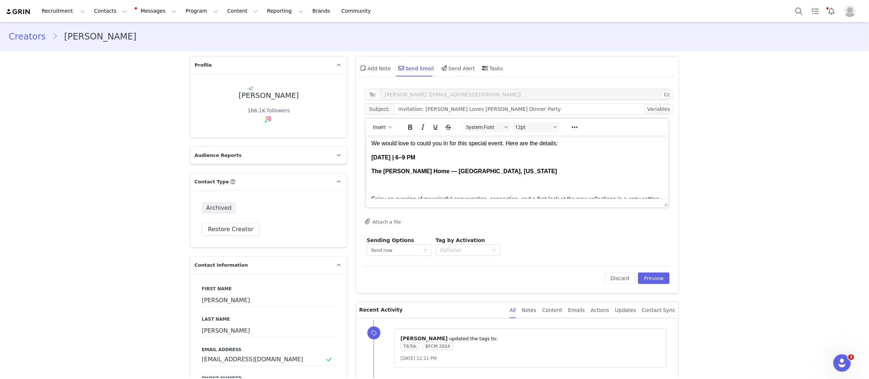
scroll to position [78, 0]
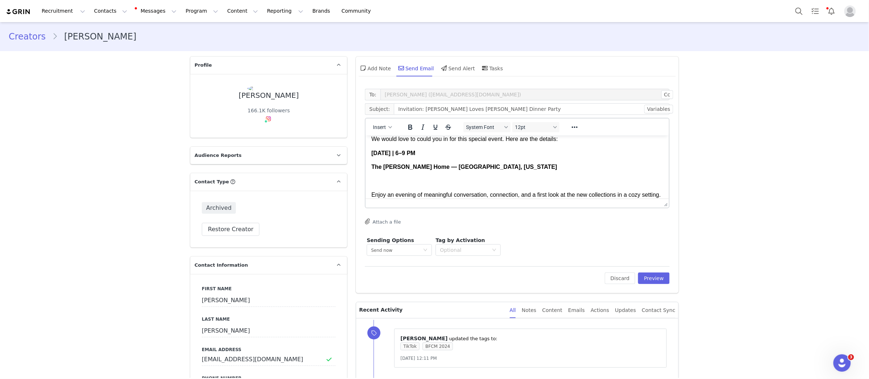
click at [405, 178] on p "Rich Text Area. Press ALT-0 for help." at bounding box center [518, 181] width 292 height 8
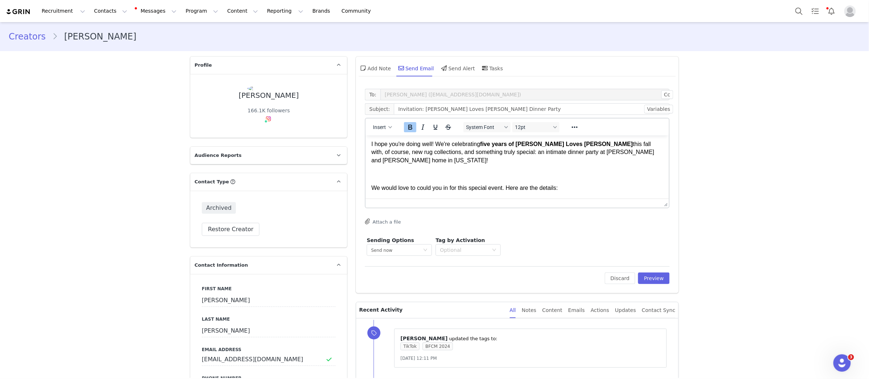
scroll to position [30, 0]
click at [393, 173] on p "Rich Text Area. Press ALT-0 for help." at bounding box center [518, 173] width 292 height 8
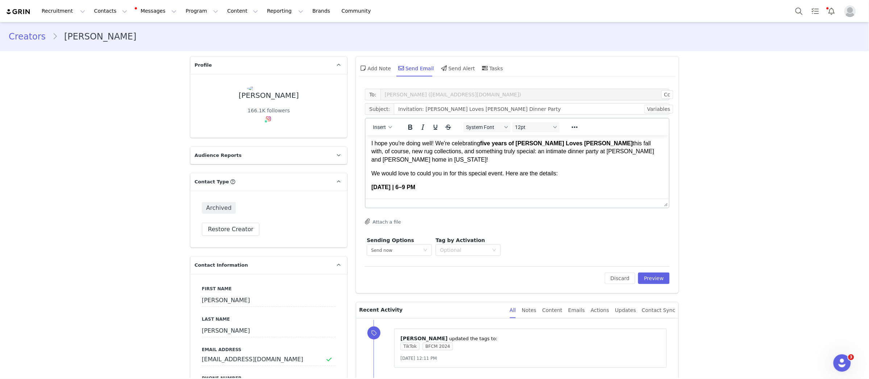
scroll to position [0, 0]
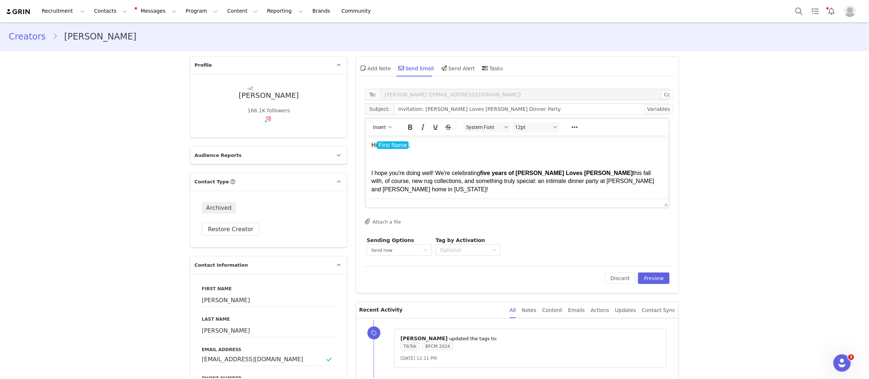
click at [387, 159] on p "Rich Text Area. Press ALT-0 for help." at bounding box center [518, 159] width 292 height 8
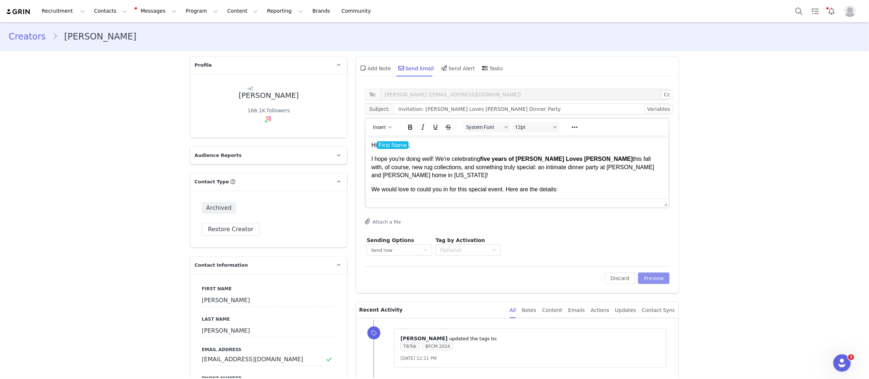
click at [661, 281] on button "Preview" at bounding box center [654, 279] width 32 height 12
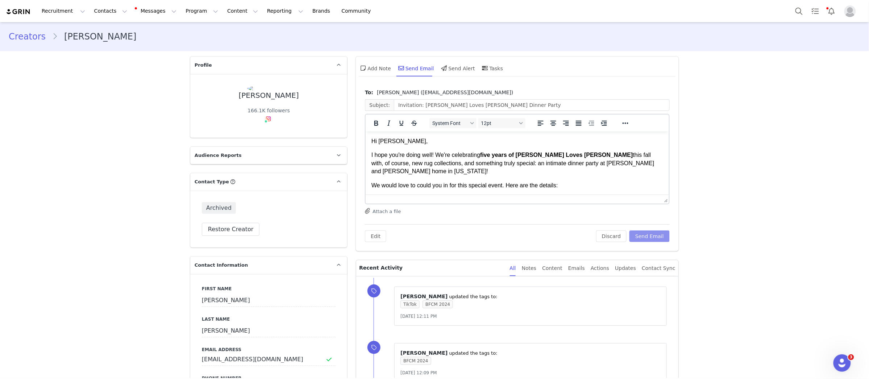
click at [649, 236] on button "Send Email" at bounding box center [650, 237] width 40 height 12
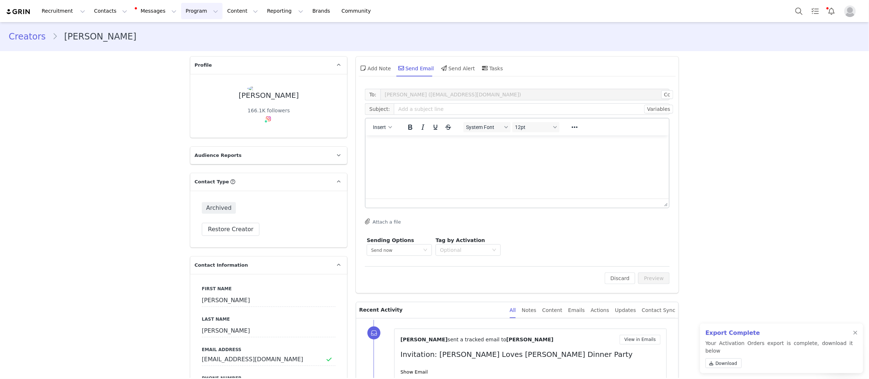
click at [181, 14] on button "Program Program" at bounding box center [201, 11] width 41 height 16
click at [183, 29] on p "Activations" at bounding box center [190, 32] width 28 height 8
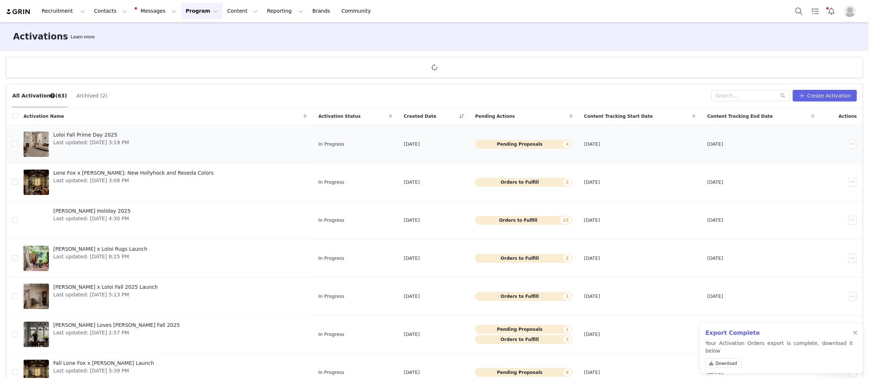
click at [35, 129] on td "Loloi Fall Prime Day 2025 Last updated: Sep 29, 2025 3:19 PM" at bounding box center [165, 144] width 295 height 38
click at [35, 152] on div at bounding box center [36, 144] width 25 height 25
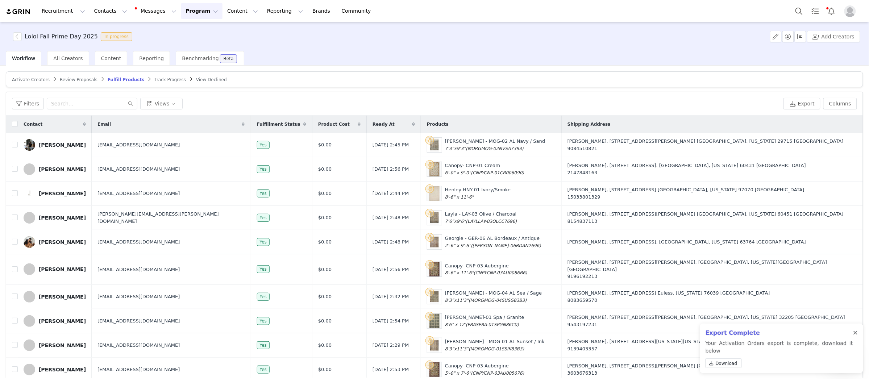
click at [855, 336] on div at bounding box center [856, 333] width 4 height 6
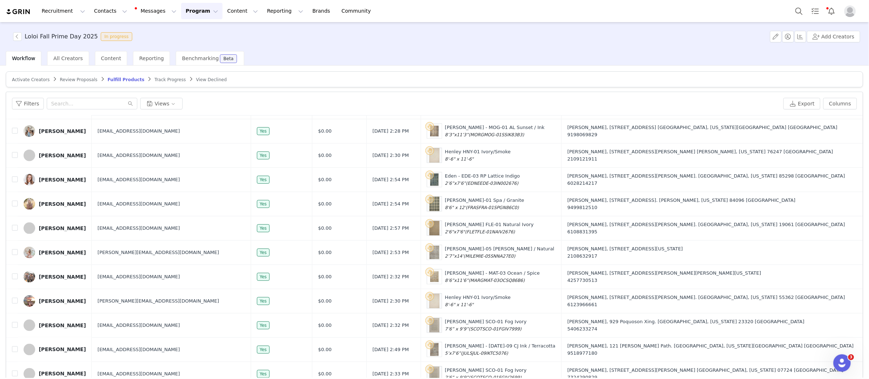
scroll to position [34, 0]
